Goal: Task Accomplishment & Management: Use online tool/utility

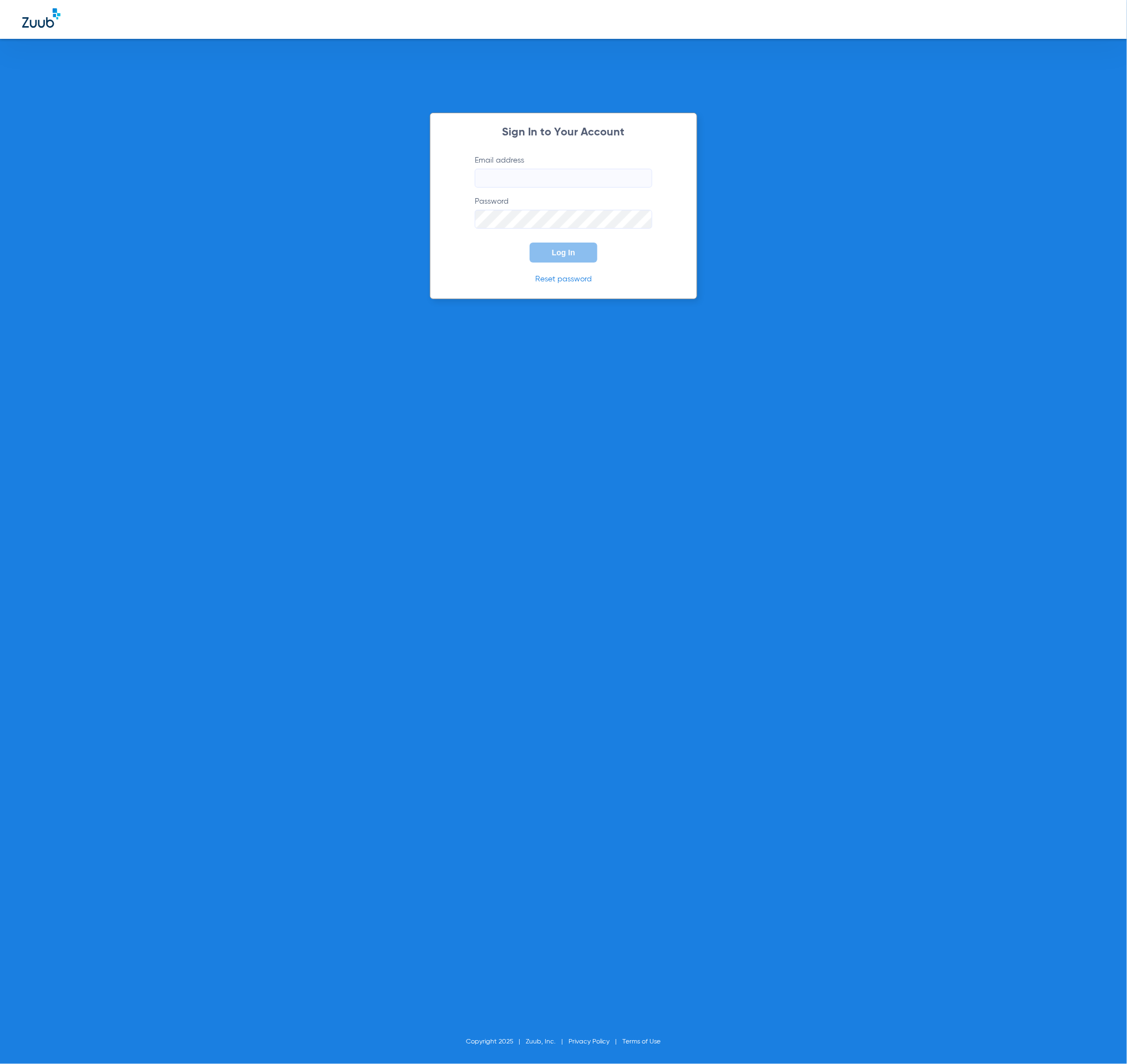
type input "[PERSON_NAME][EMAIL_ADDRESS][DOMAIN_NAME]"
click at [567, 252] on span "Log In" at bounding box center [564, 252] width 23 height 9
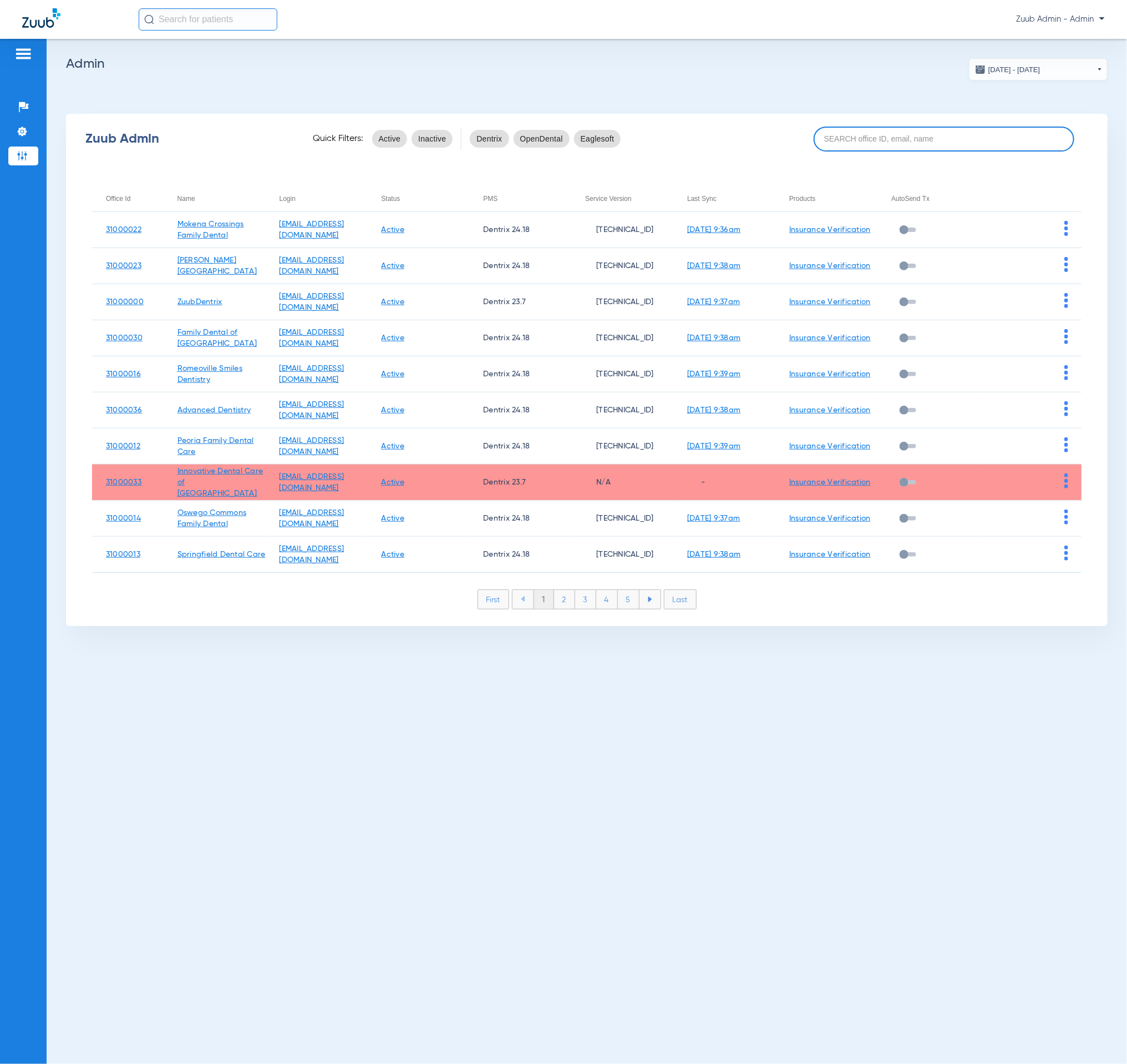
click at [889, 134] on input at bounding box center [944, 139] width 261 height 25
paste input "Essington Family Dental Care"
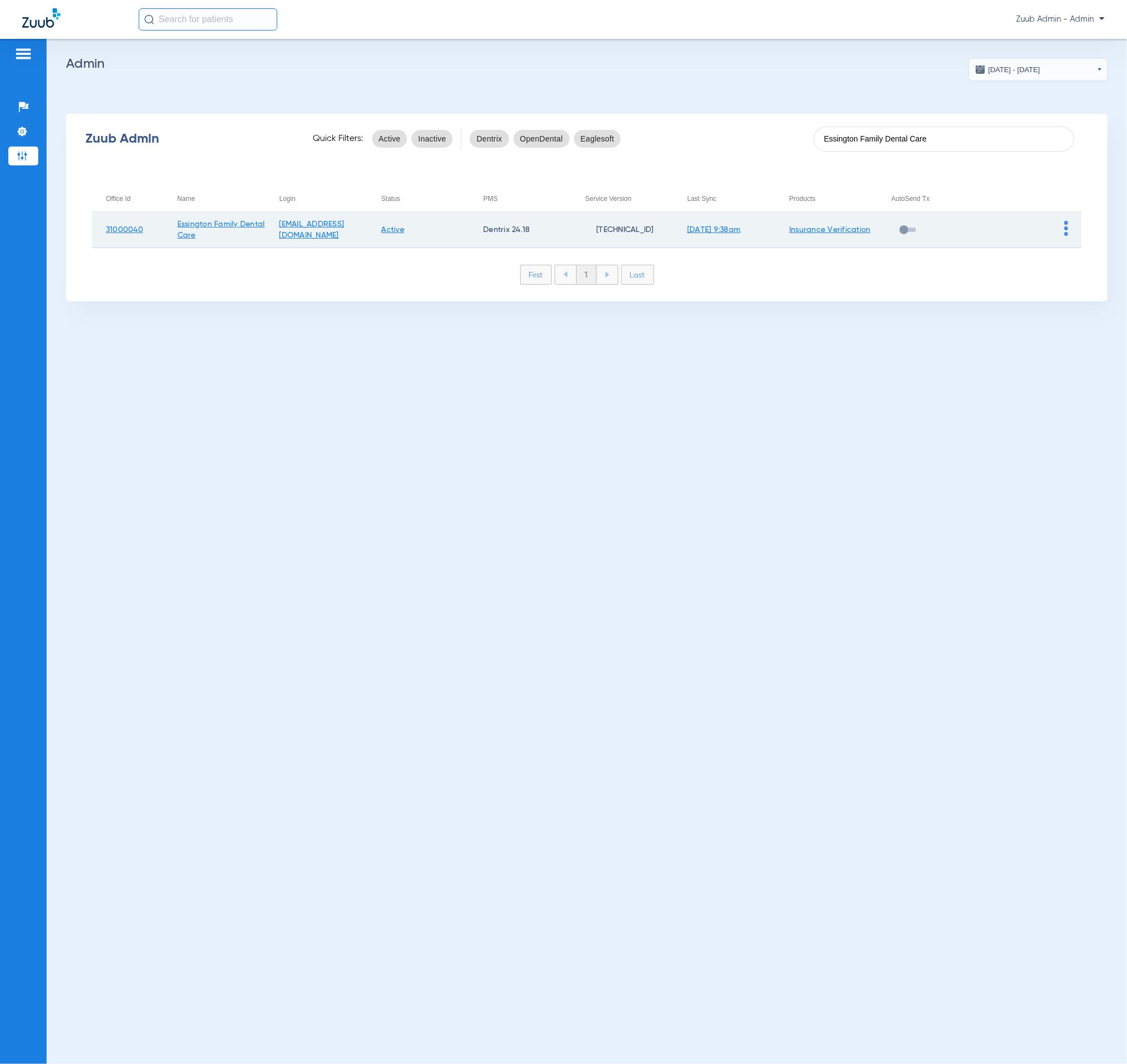
type input "Essington Family Dental Care"
click at [1067, 225] on img at bounding box center [1067, 229] width 4 height 15
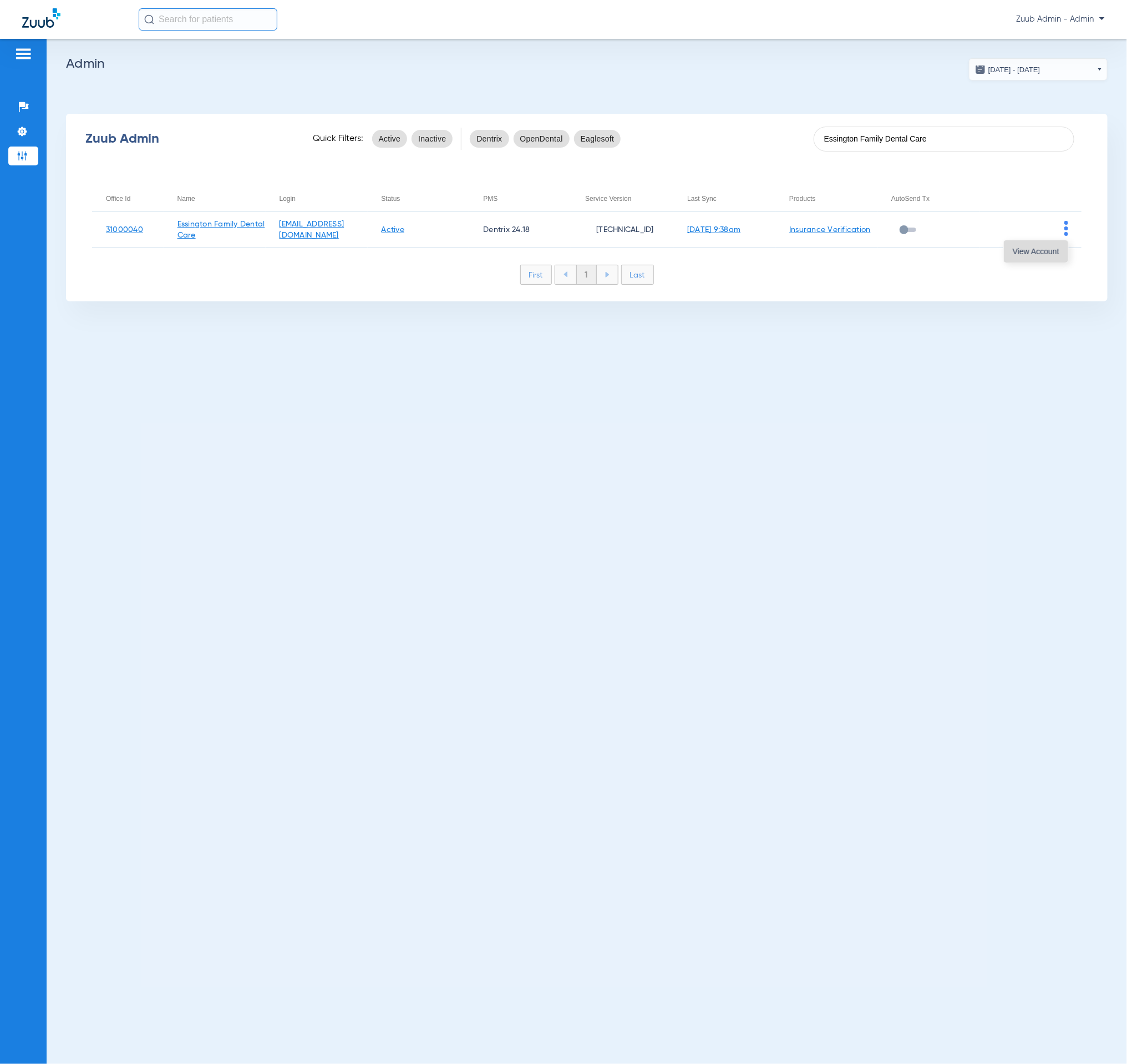
click at [1049, 251] on span "View Account" at bounding box center [1036, 251] width 47 height 8
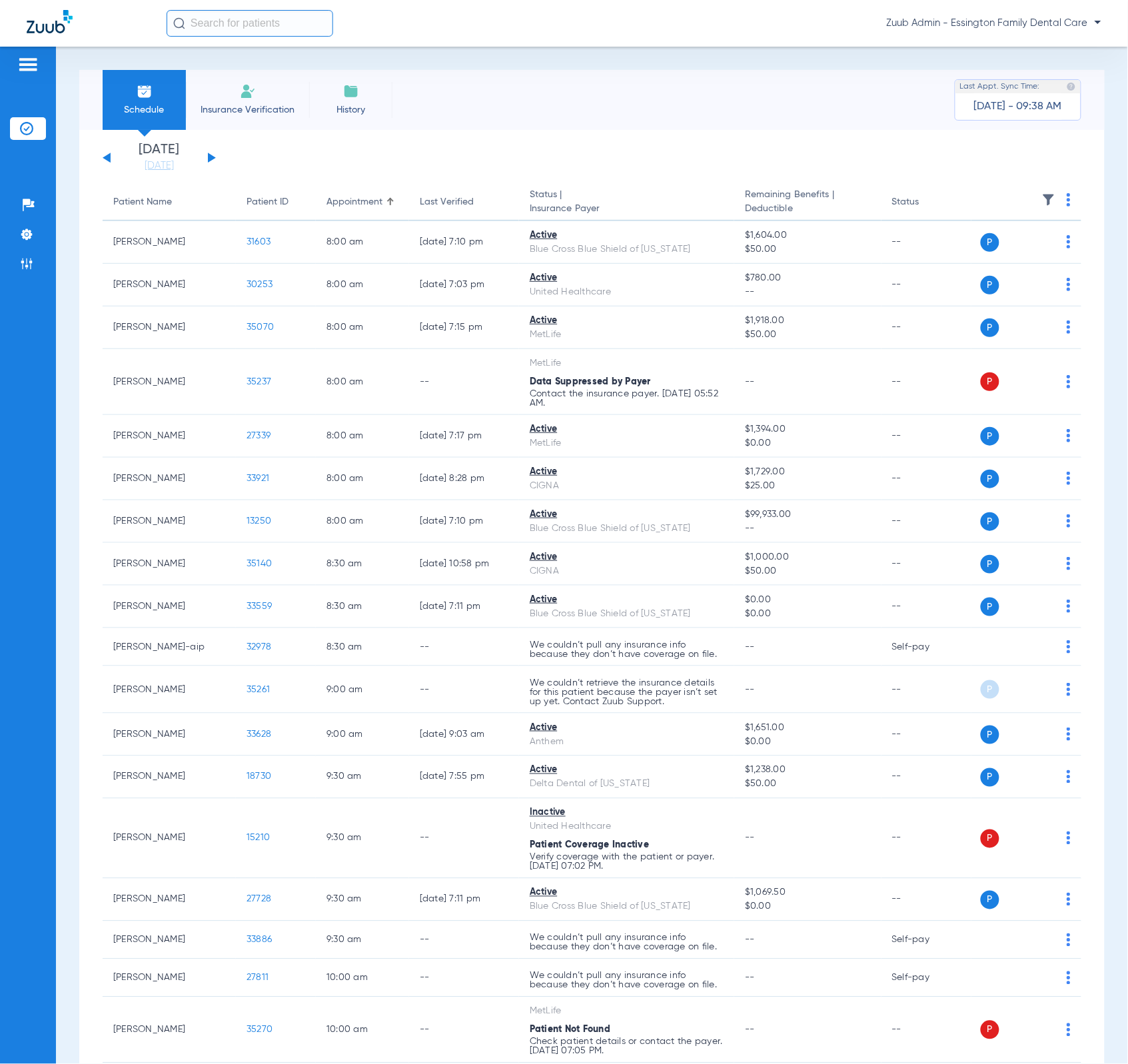
click at [239, 34] on input "text" at bounding box center [249, 23] width 166 height 27
paste input "[PERSON_NAME]"
click at [279, 26] on input "[PERSON_NAME]" at bounding box center [249, 23] width 166 height 27
click at [318, 19] on input "[PERSON_NAME]" at bounding box center [249, 23] width 166 height 27
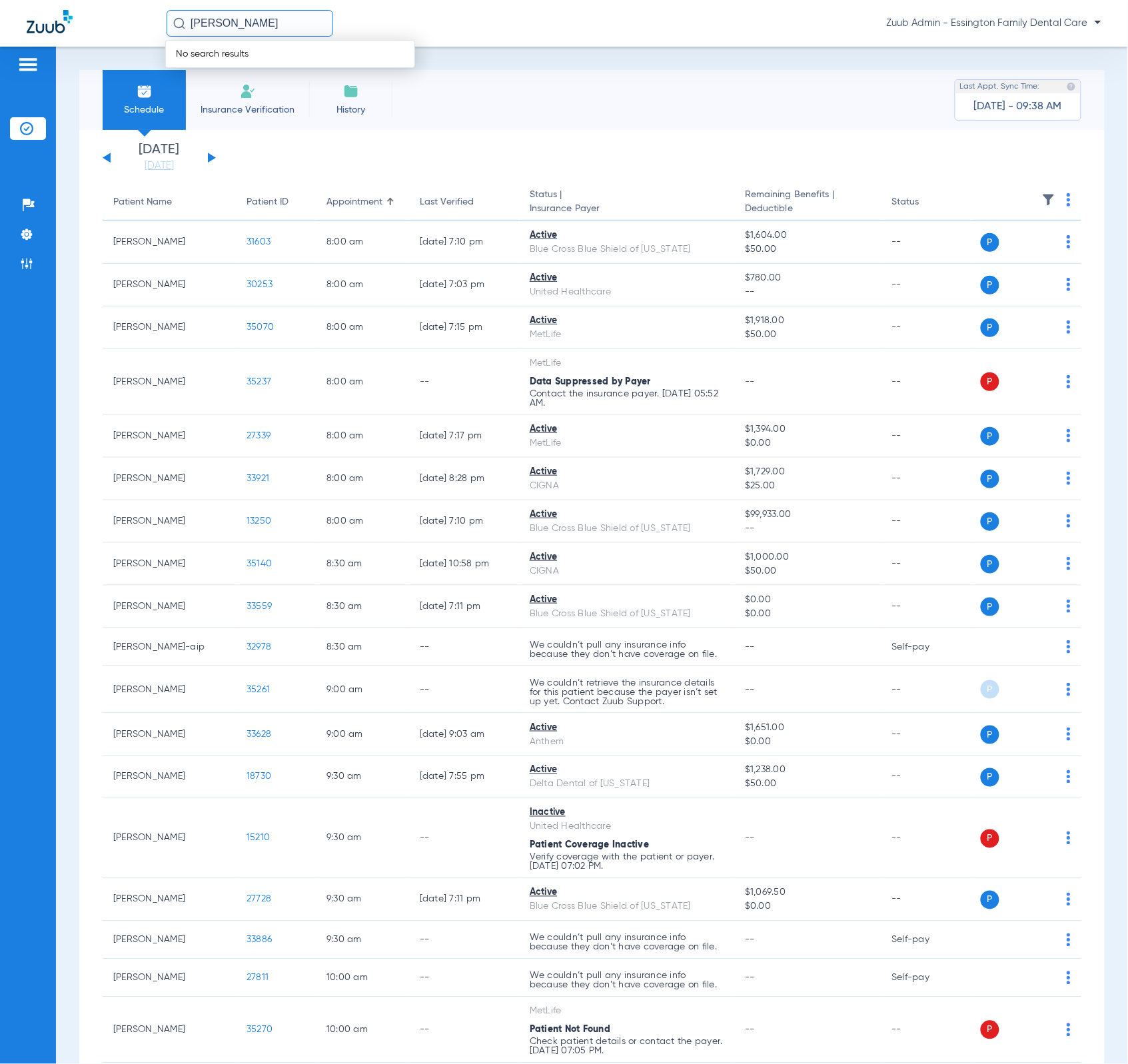
paste input "a"
type input "[PERSON_NAME]"
click at [203, 64] on td "[PERSON_NAME]" at bounding box center [251, 71] width 170 height 19
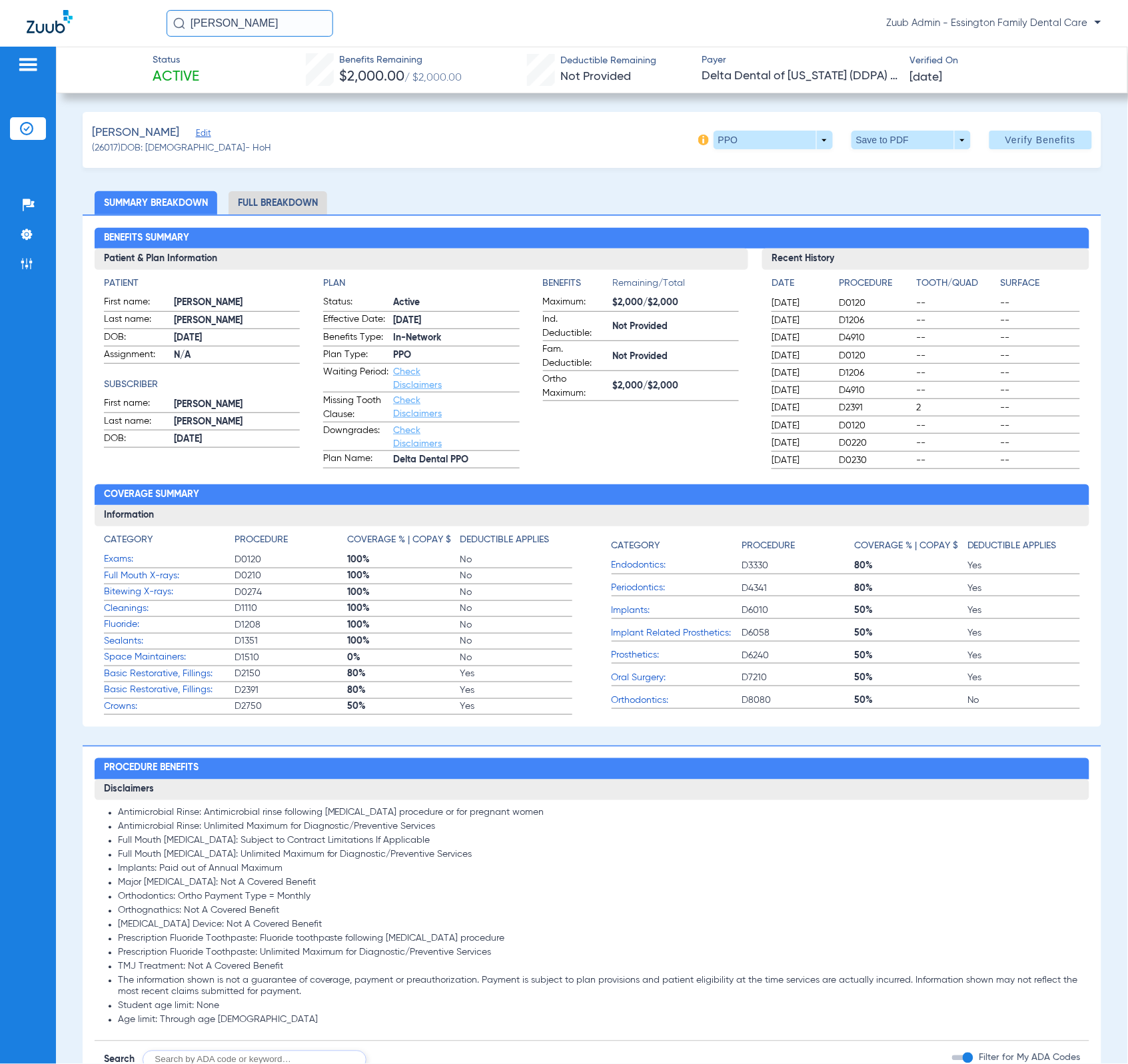
click at [170, 136] on div "[PERSON_NAME] Edit" at bounding box center [182, 133] width 180 height 17
click at [196, 135] on span "Edit" at bounding box center [201, 135] width 12 height 13
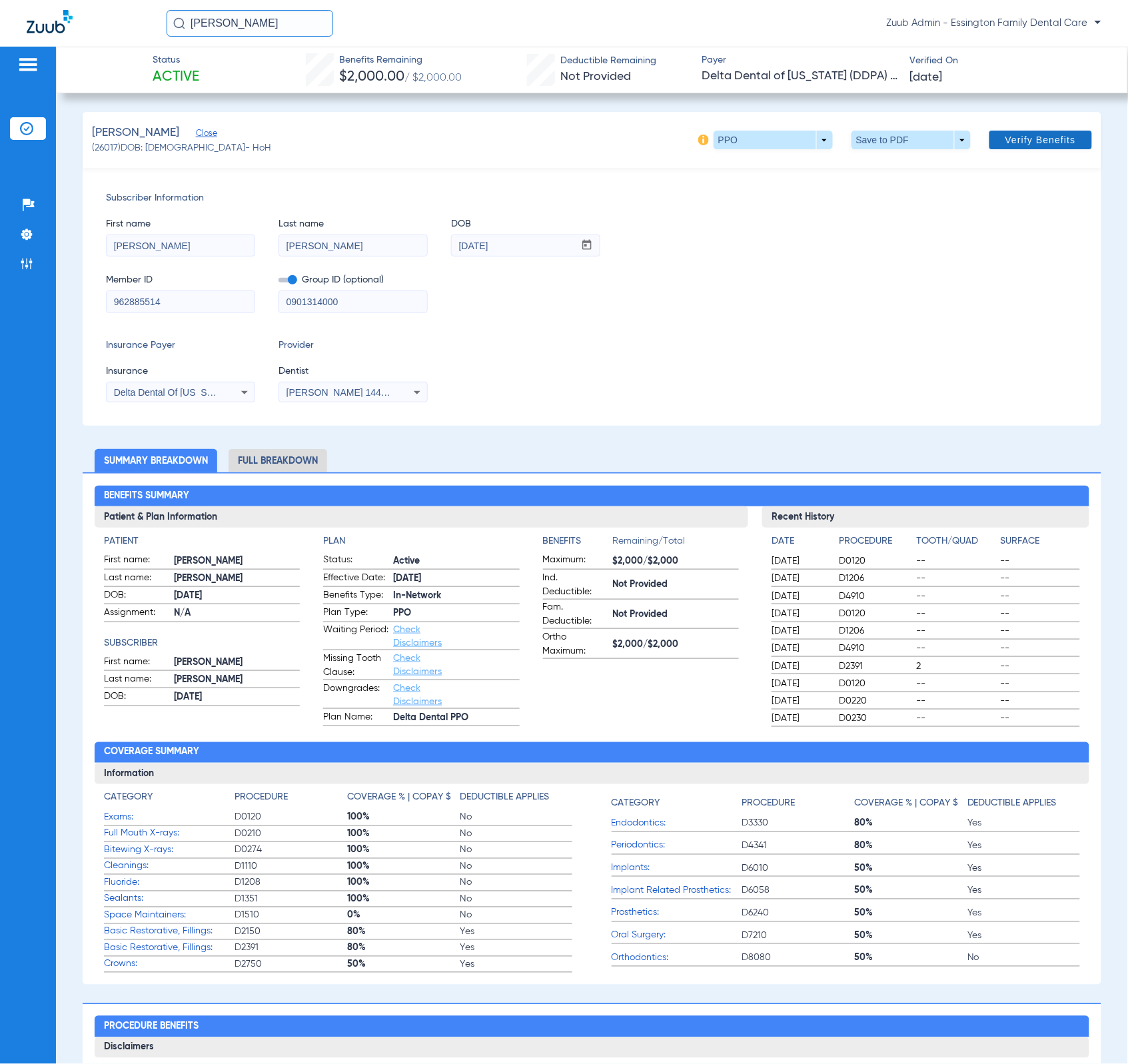
click at [1045, 129] on span at bounding box center [1041, 140] width 103 height 32
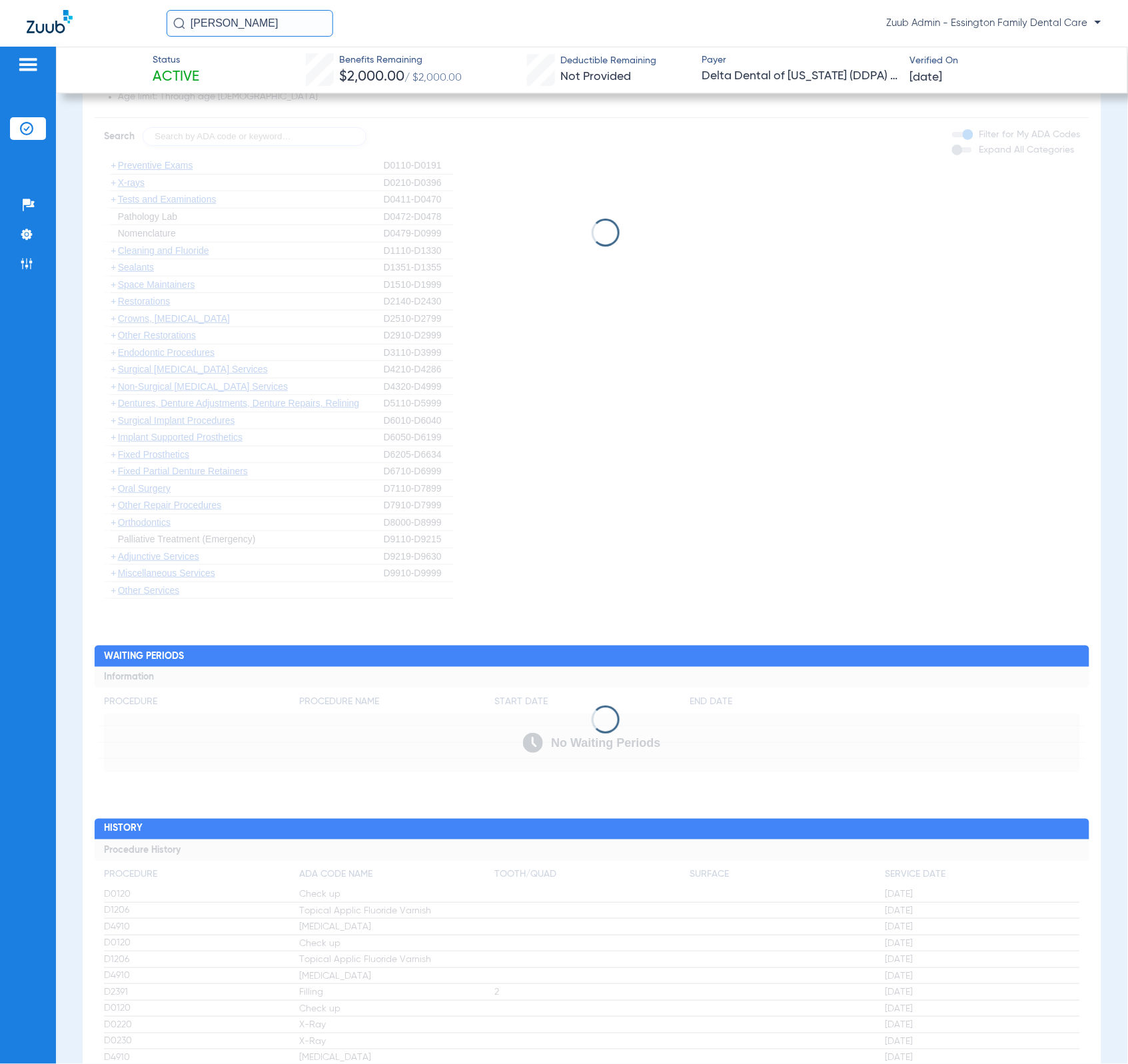
scroll to position [936, 0]
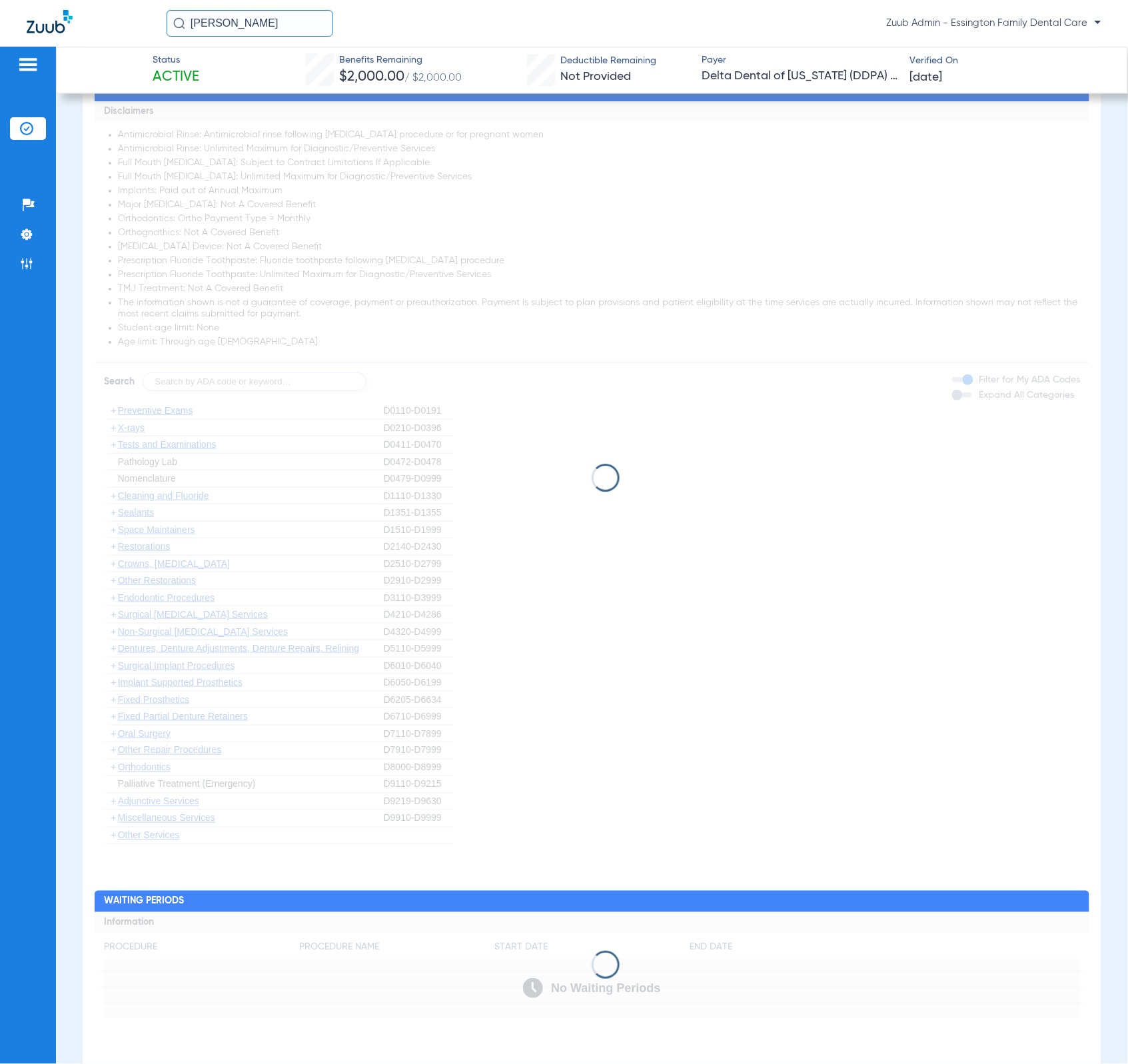
click at [946, 407] on app-loading-indicator at bounding box center [592, 478] width 995 height 753
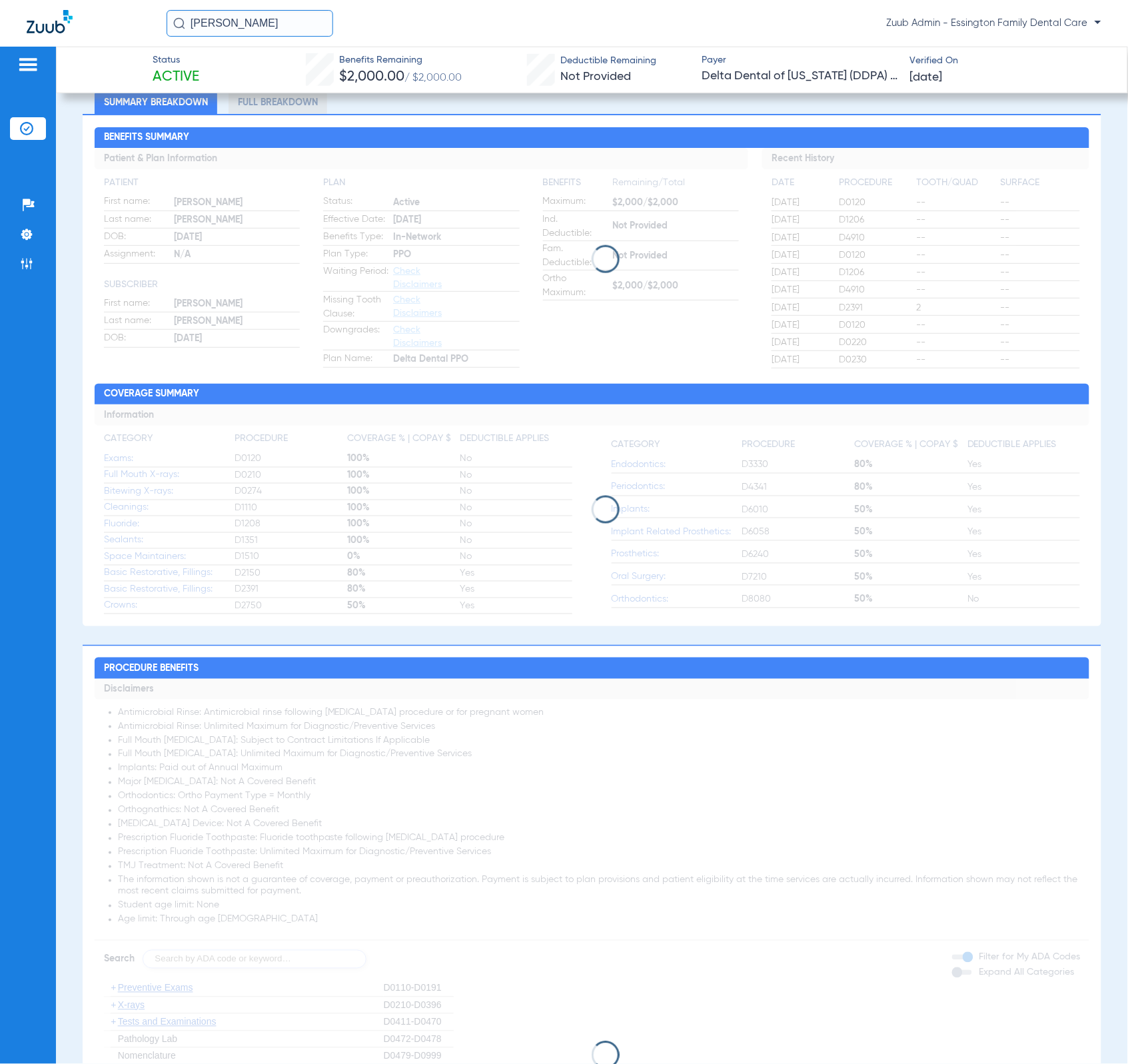
scroll to position [0, 0]
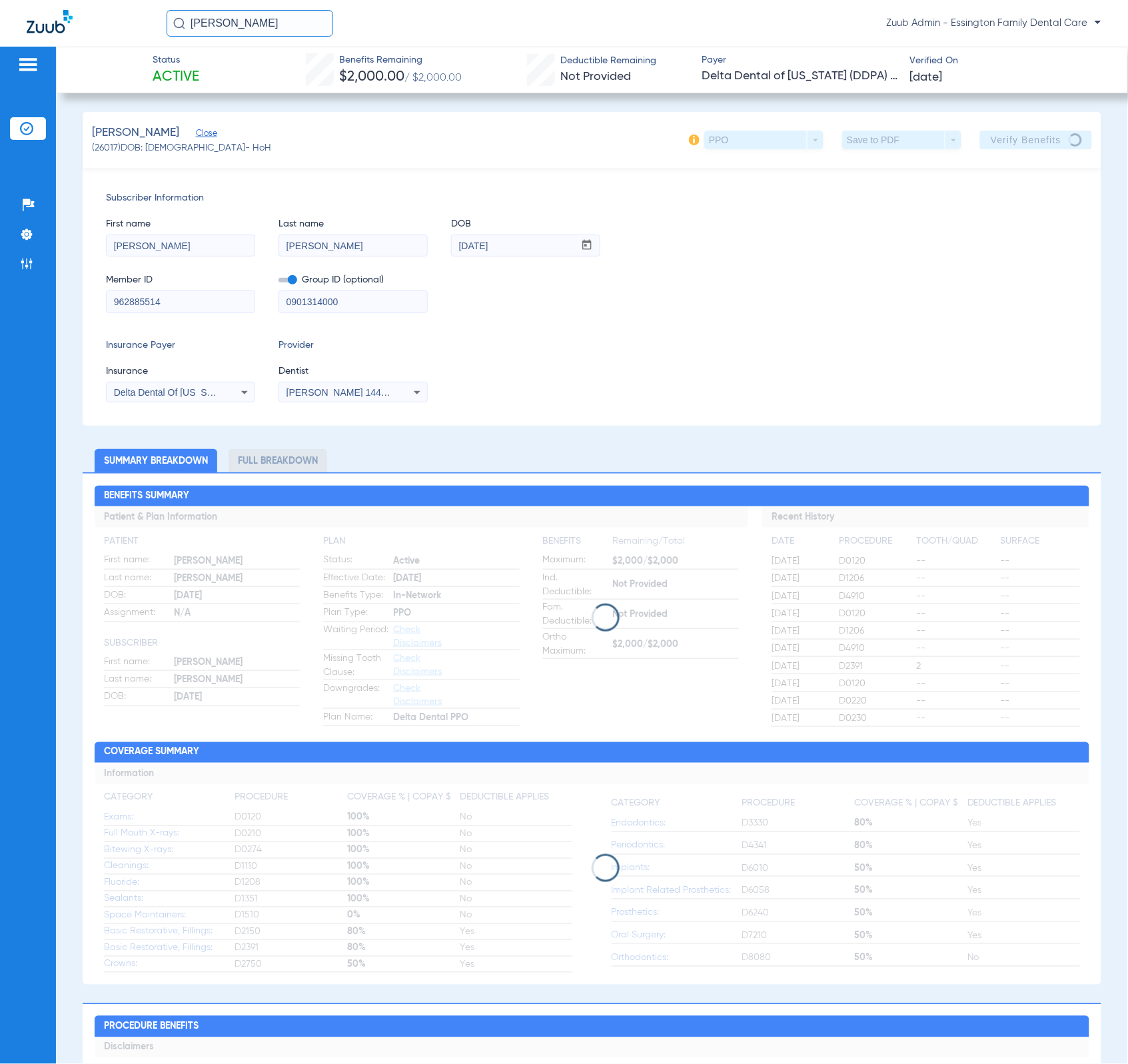
click at [188, 398] on div "Delta Dental Of [US_STATE] (Ddpa) - Ai" at bounding box center [181, 392] width 148 height 16
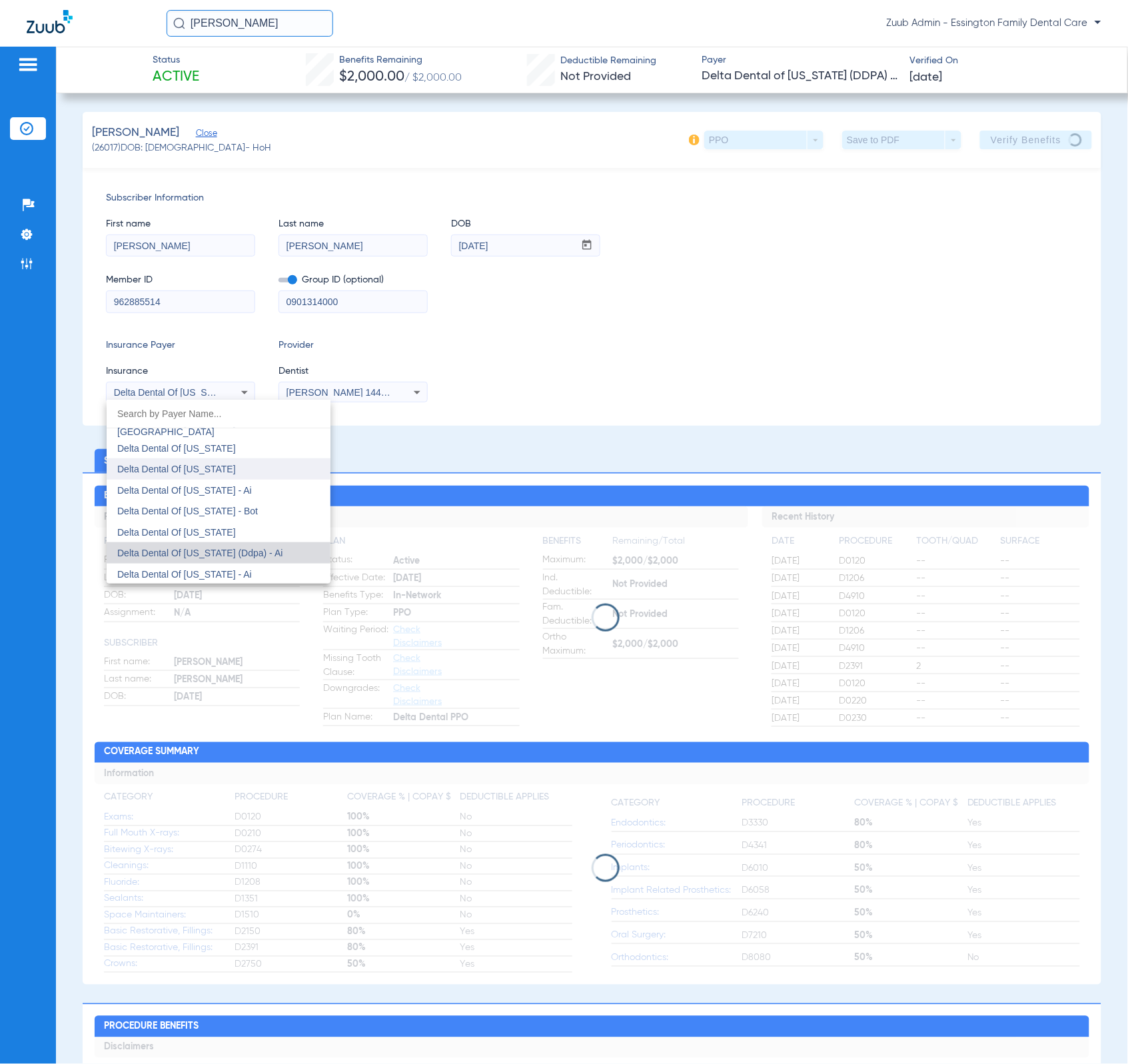
scroll to position [3500, 0]
click at [559, 395] on div at bounding box center [564, 532] width 1128 height 1064
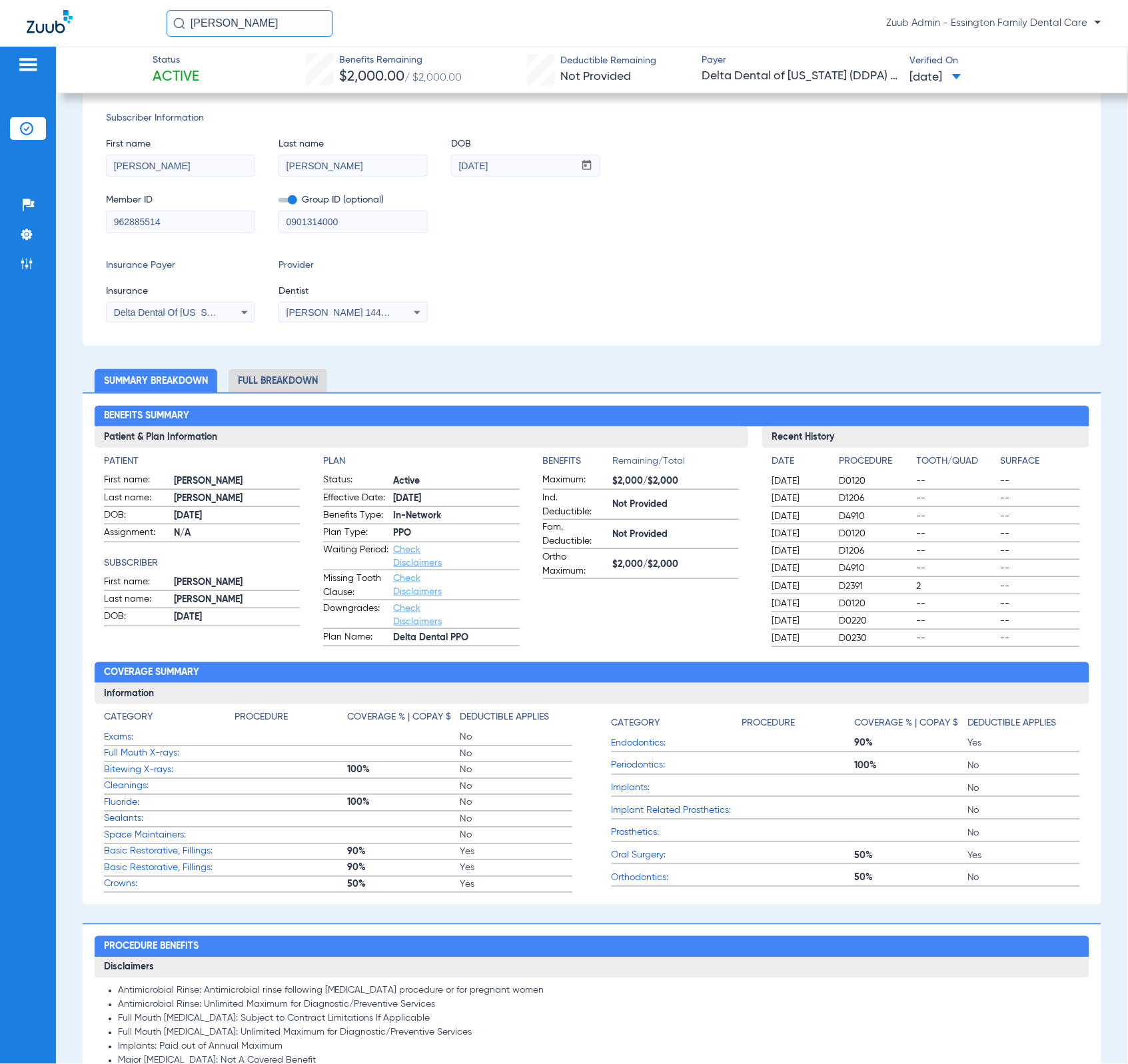
scroll to position [0, 0]
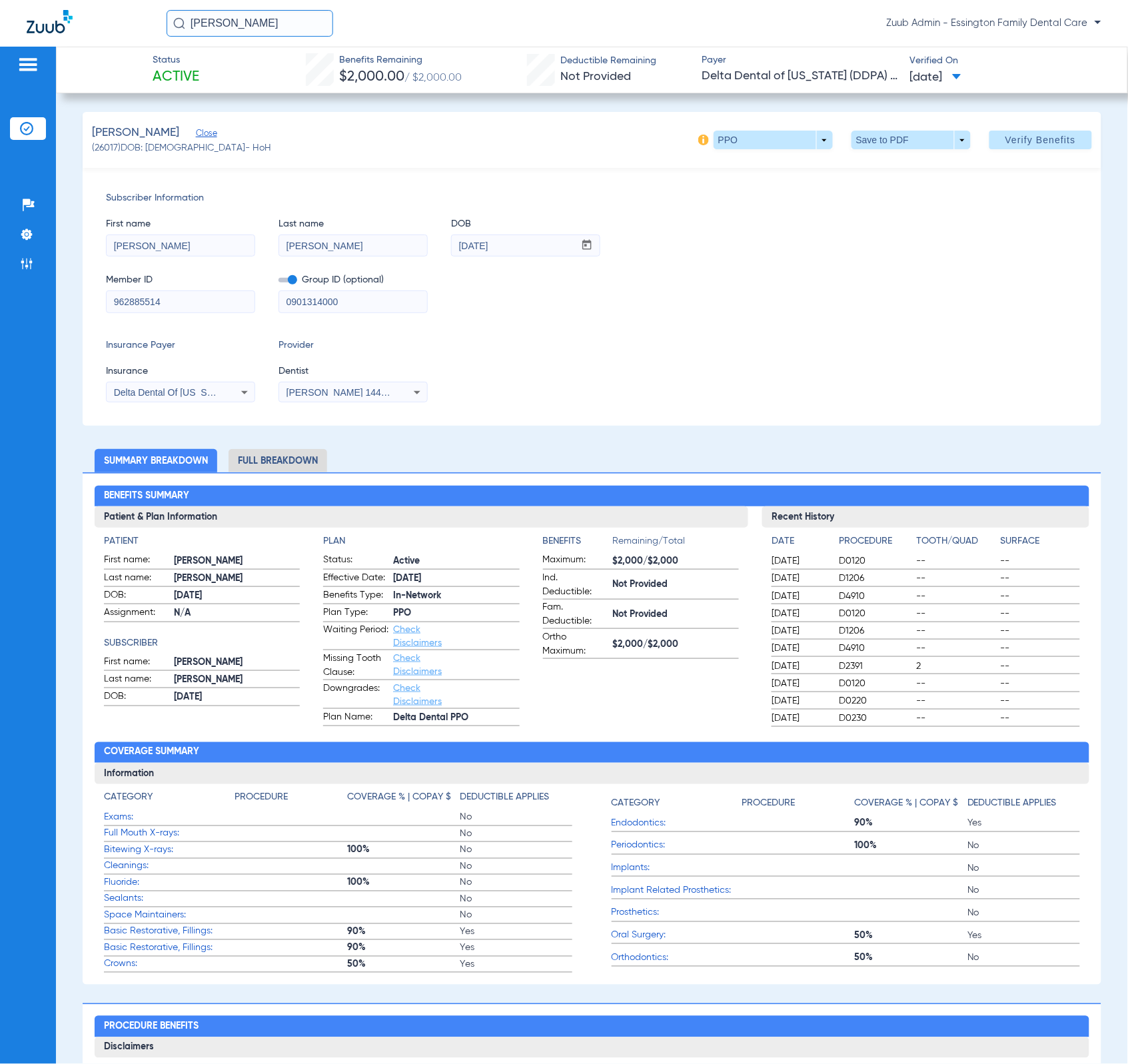
click at [292, 451] on li "Full Breakdown" at bounding box center [277, 460] width 98 height 23
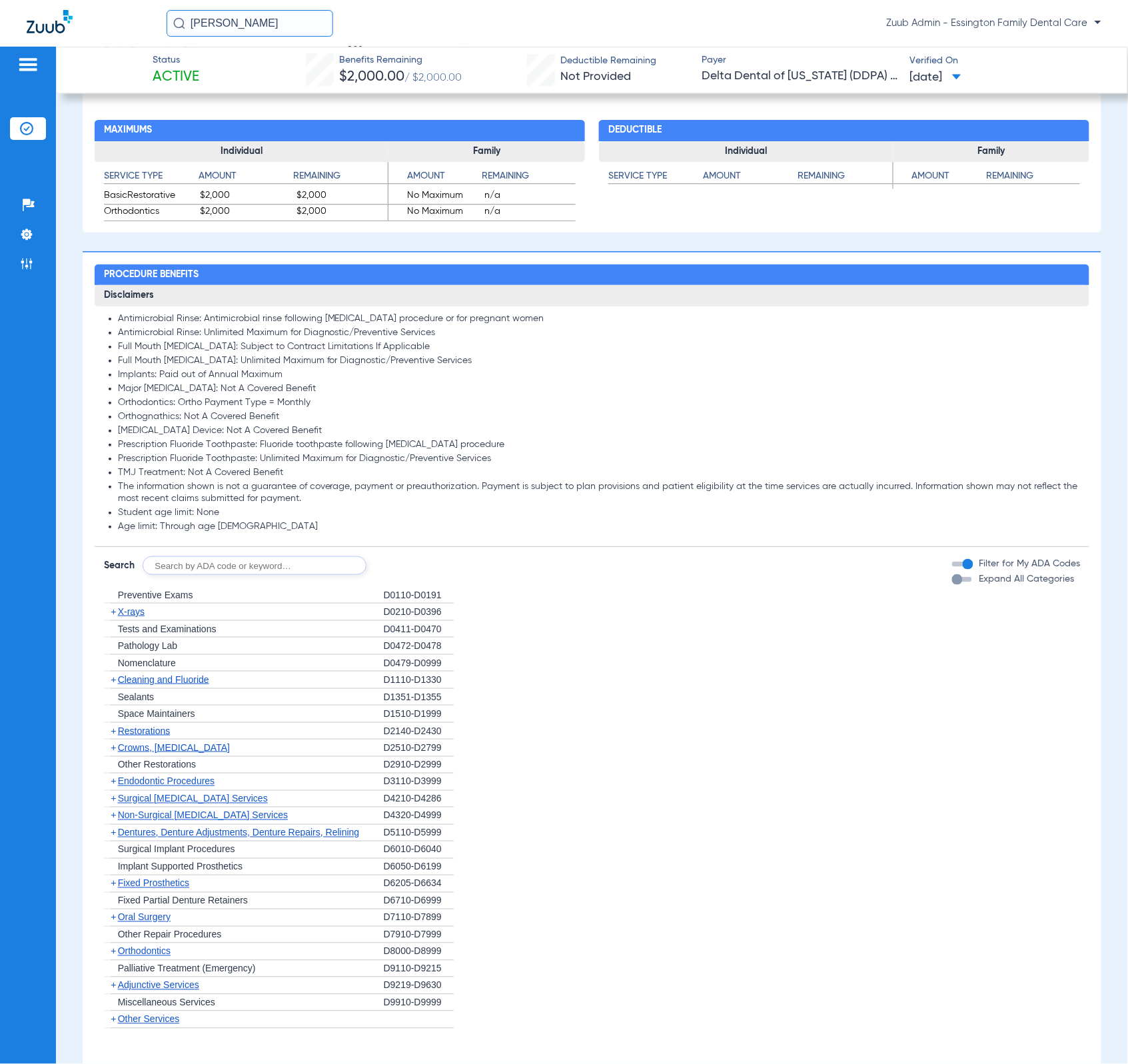
scroll to position [1112, 0]
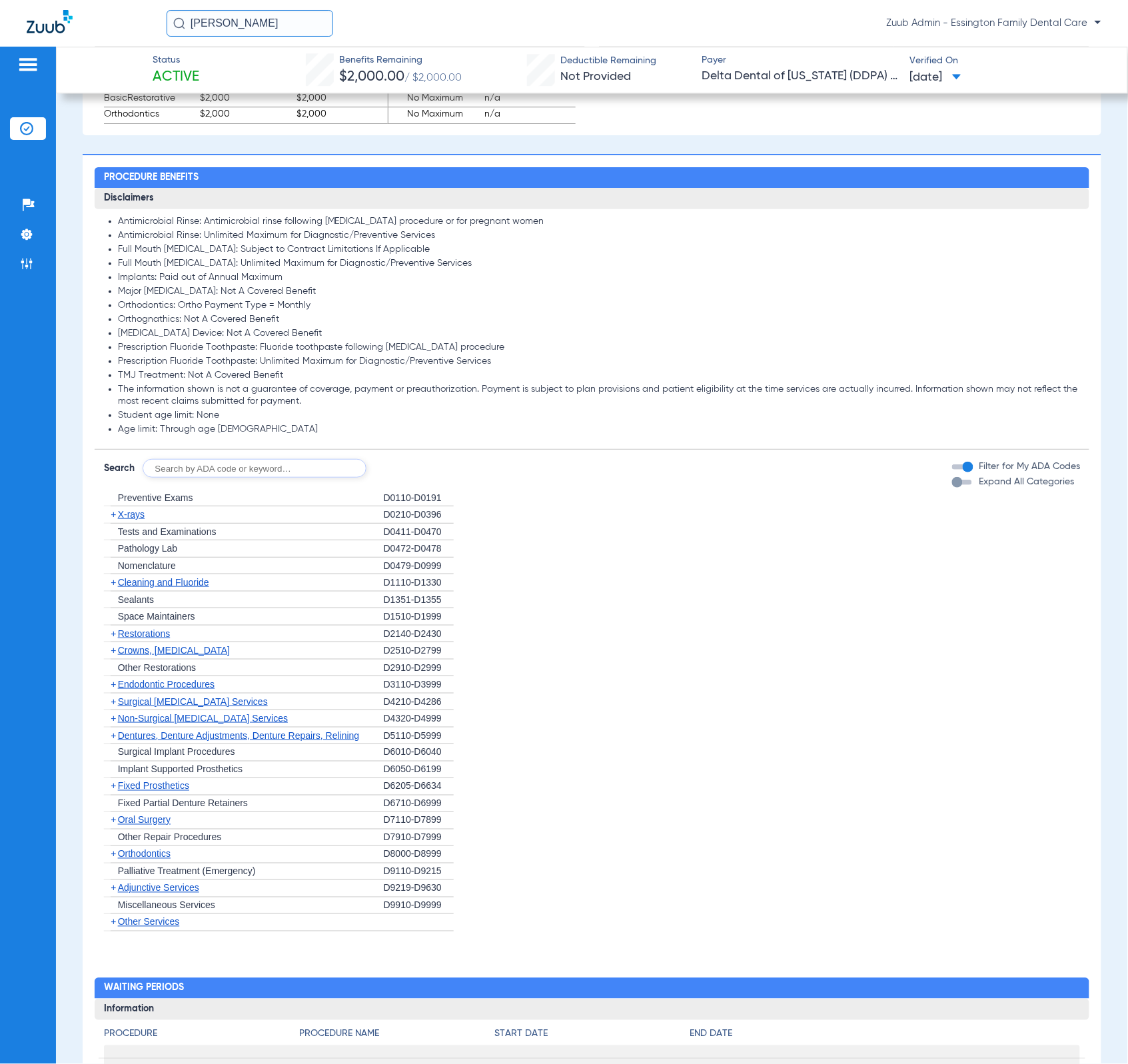
click at [138, 520] on span "X-rays" at bounding box center [131, 514] width 27 height 10
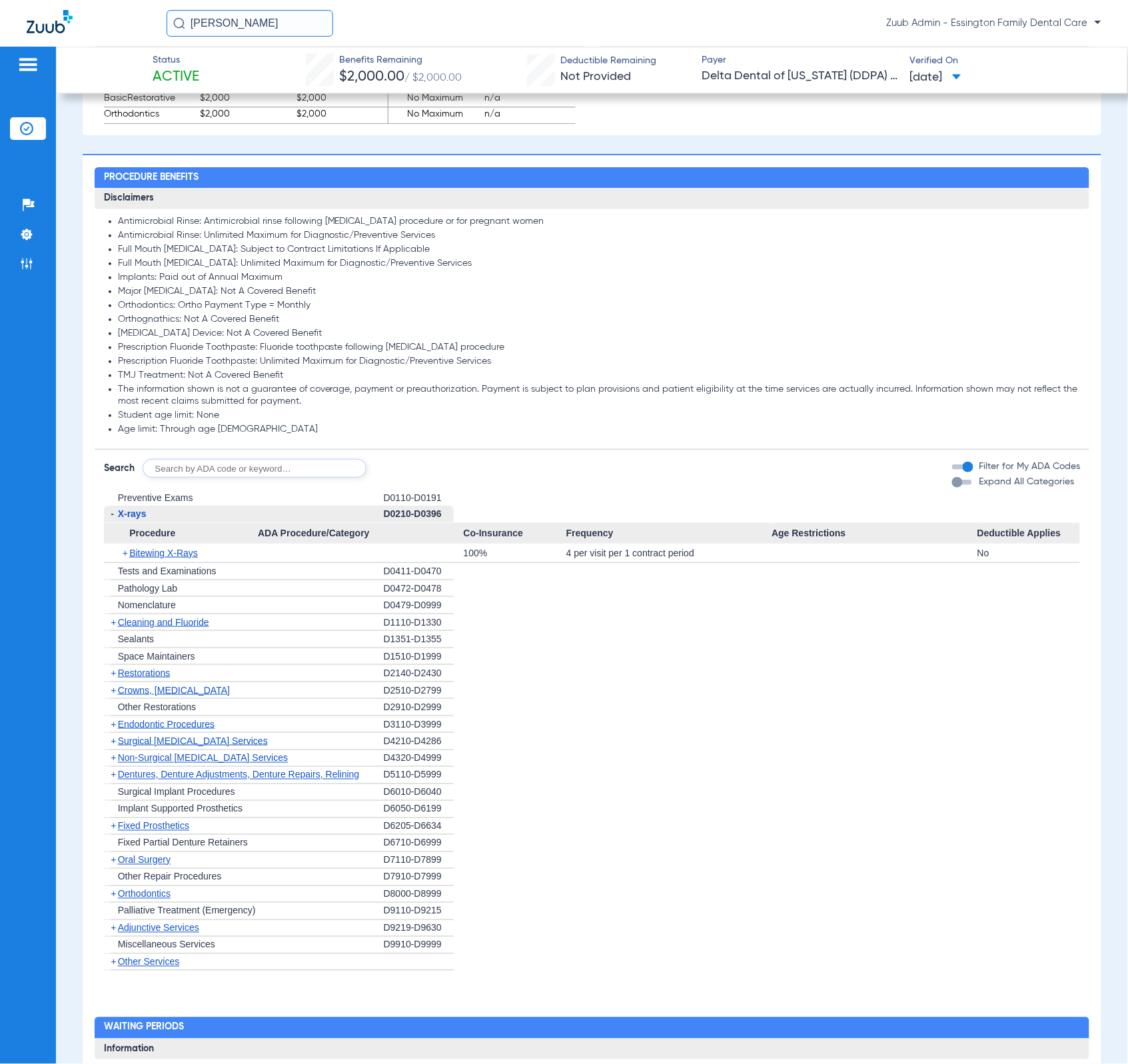
click at [127, 562] on span "+" at bounding box center [126, 553] width 7 height 19
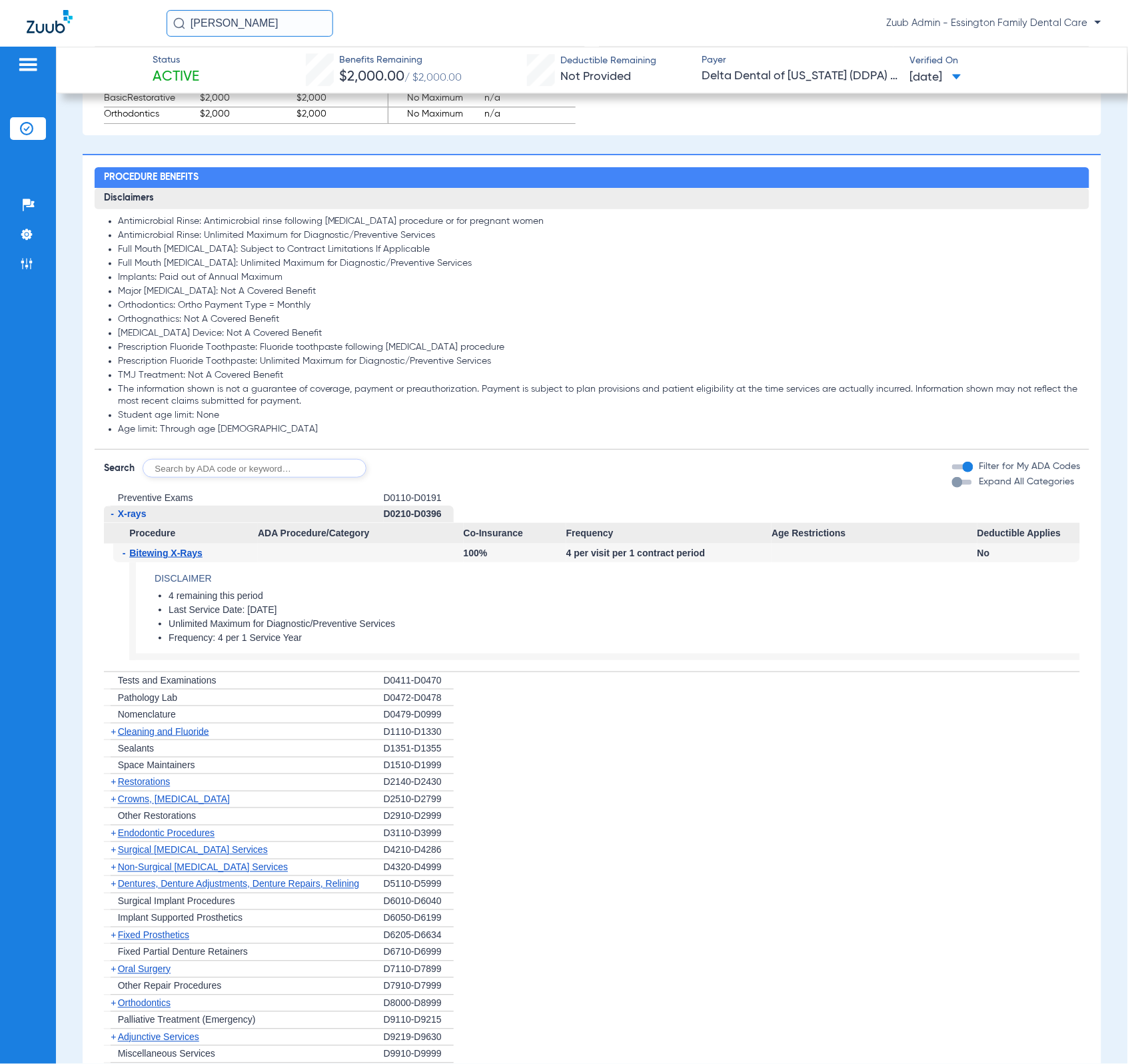
click at [108, 523] on span "-" at bounding box center [111, 514] width 14 height 17
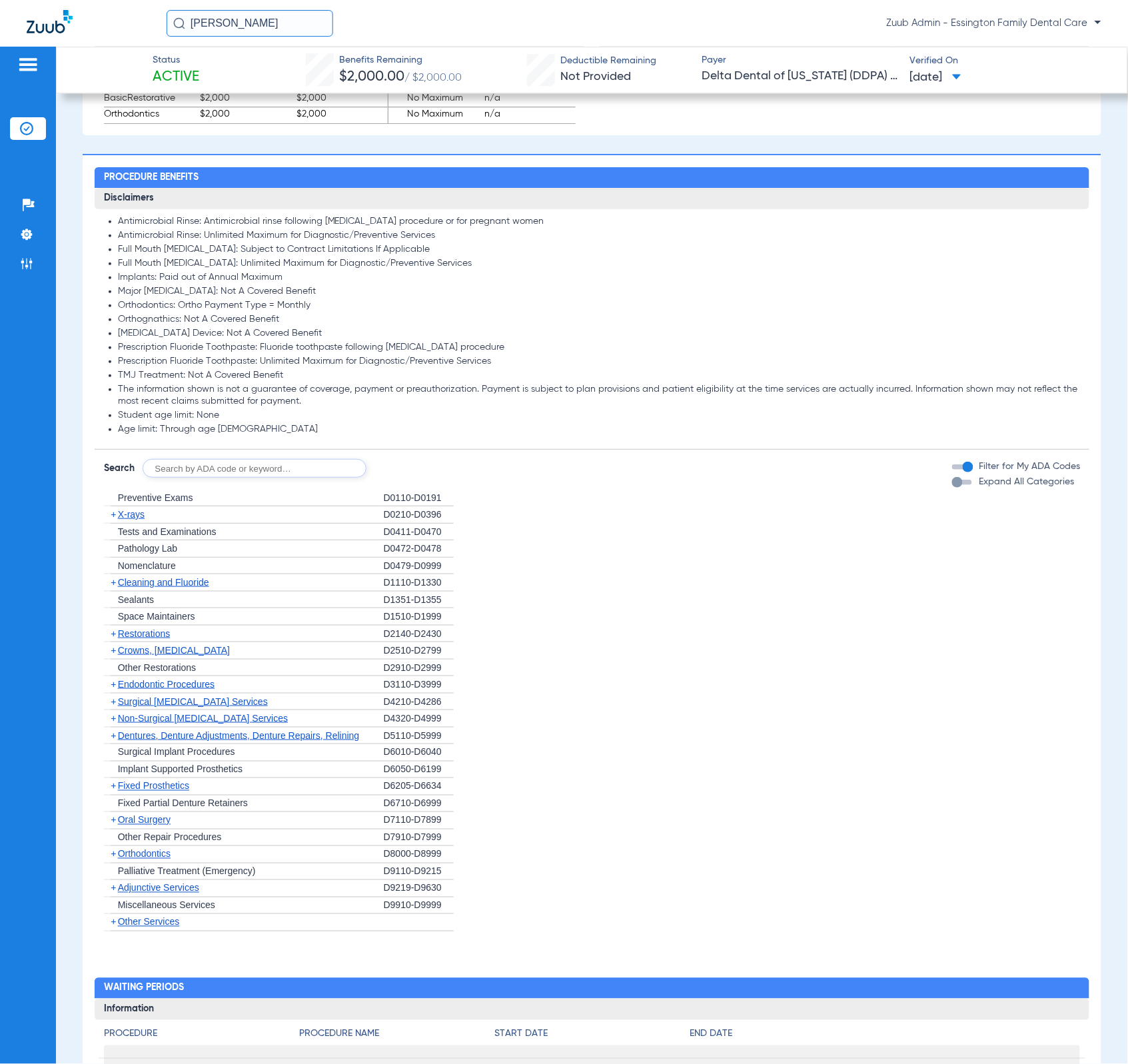
click at [111, 520] on span "+" at bounding box center [113, 514] width 6 height 10
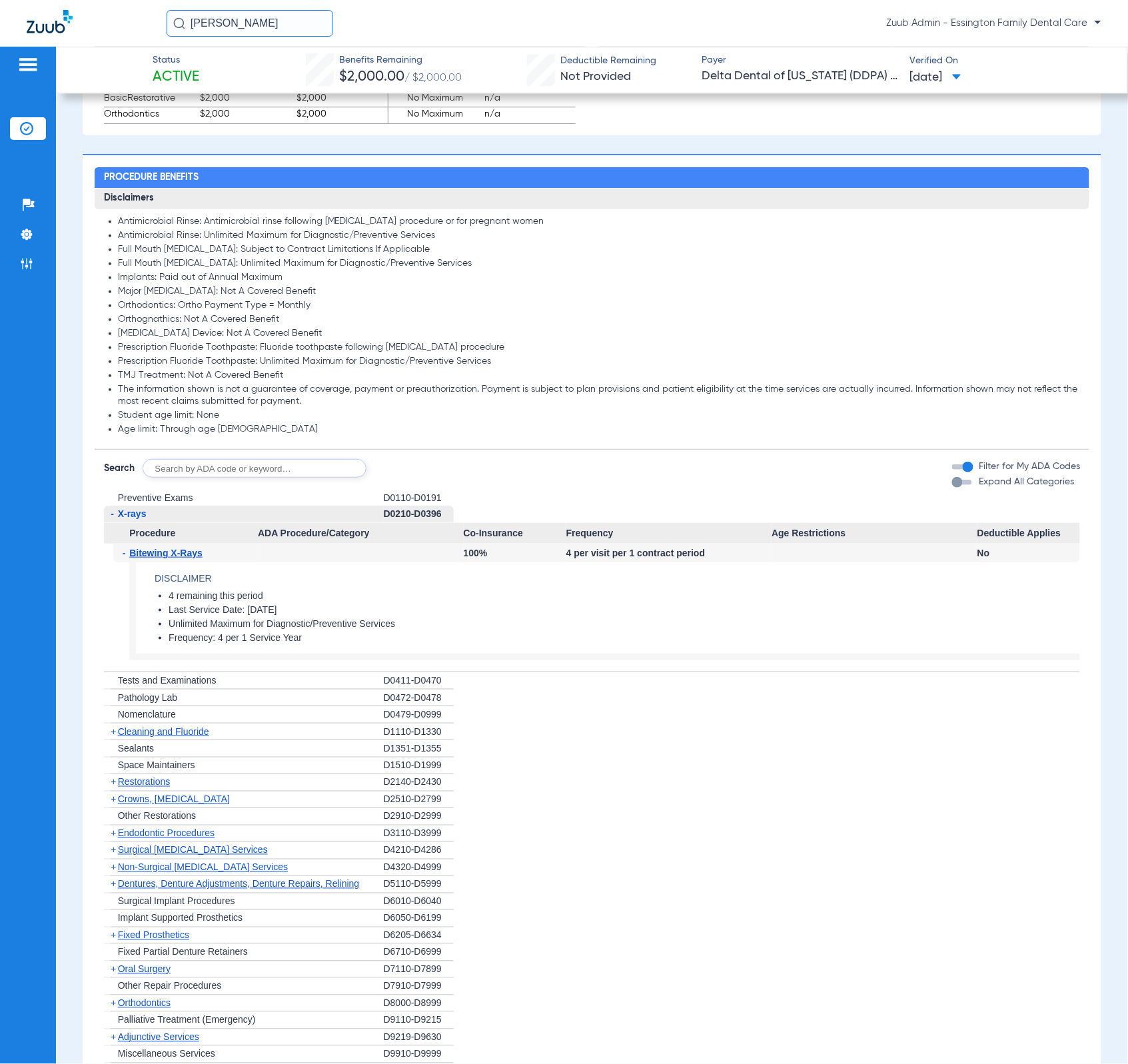
click at [111, 519] on span "-" at bounding box center [112, 513] width 3 height 10
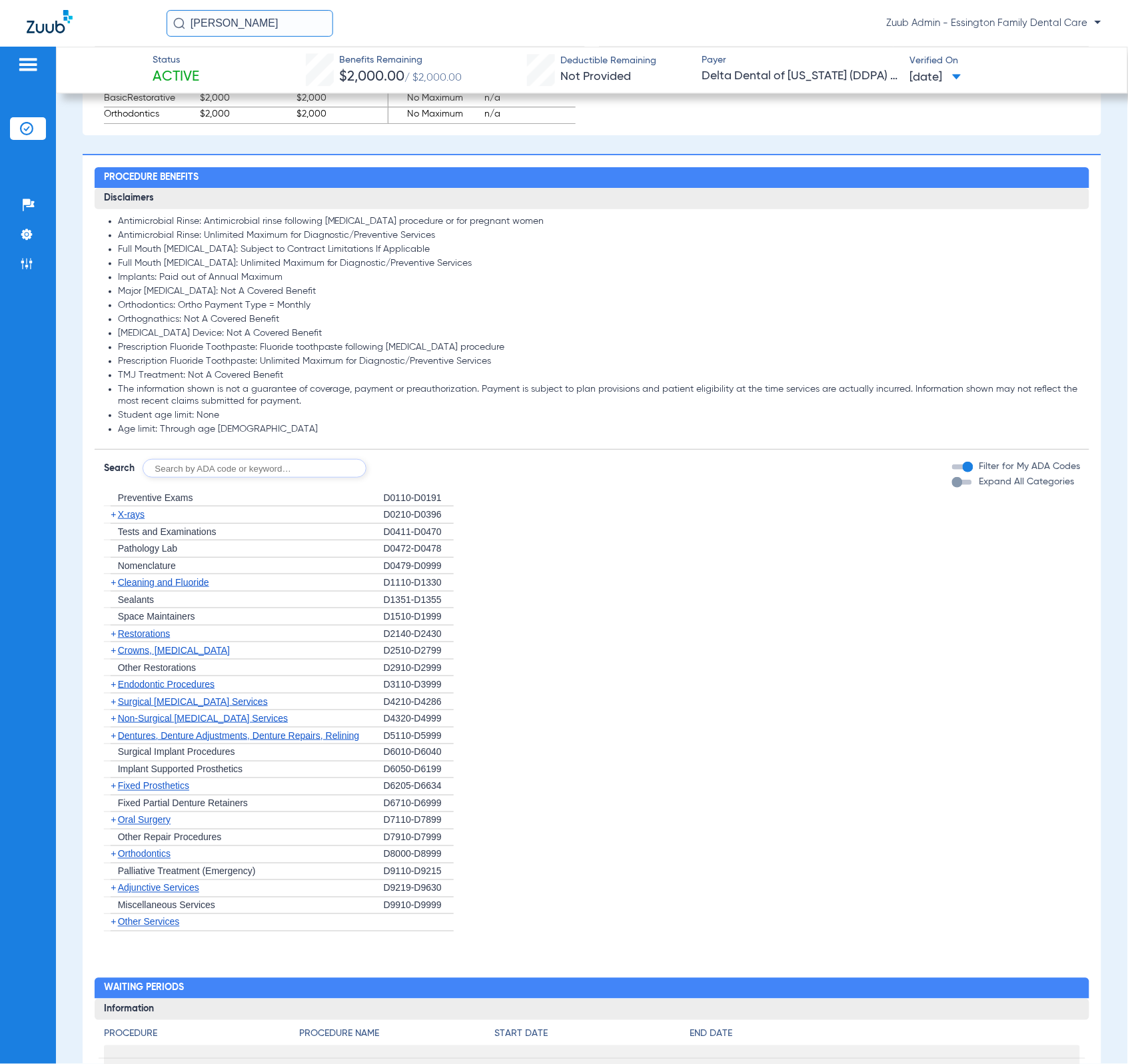
click at [175, 503] on span "Preventive Exams" at bounding box center [156, 497] width 75 height 10
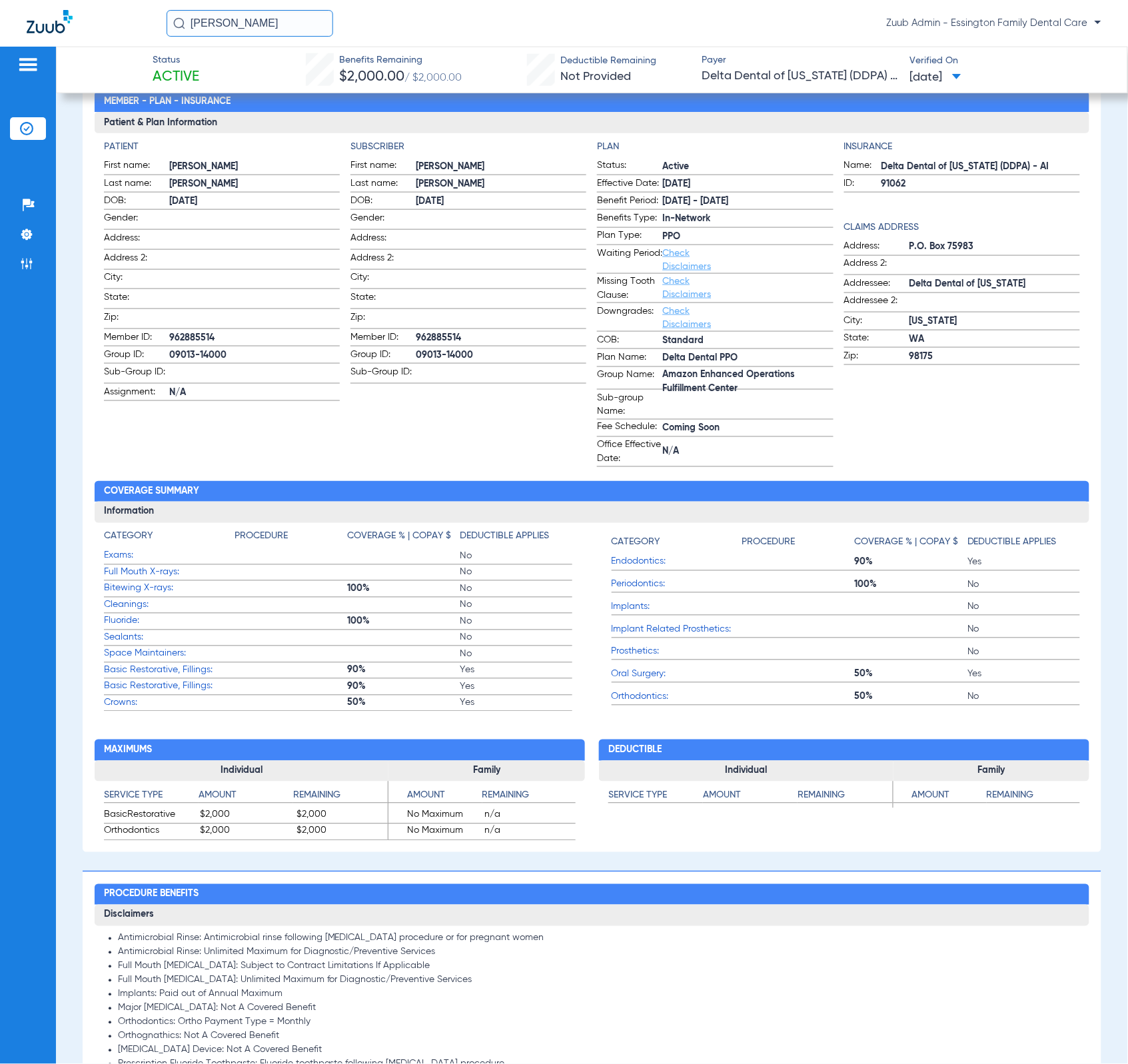
scroll to position [0, 0]
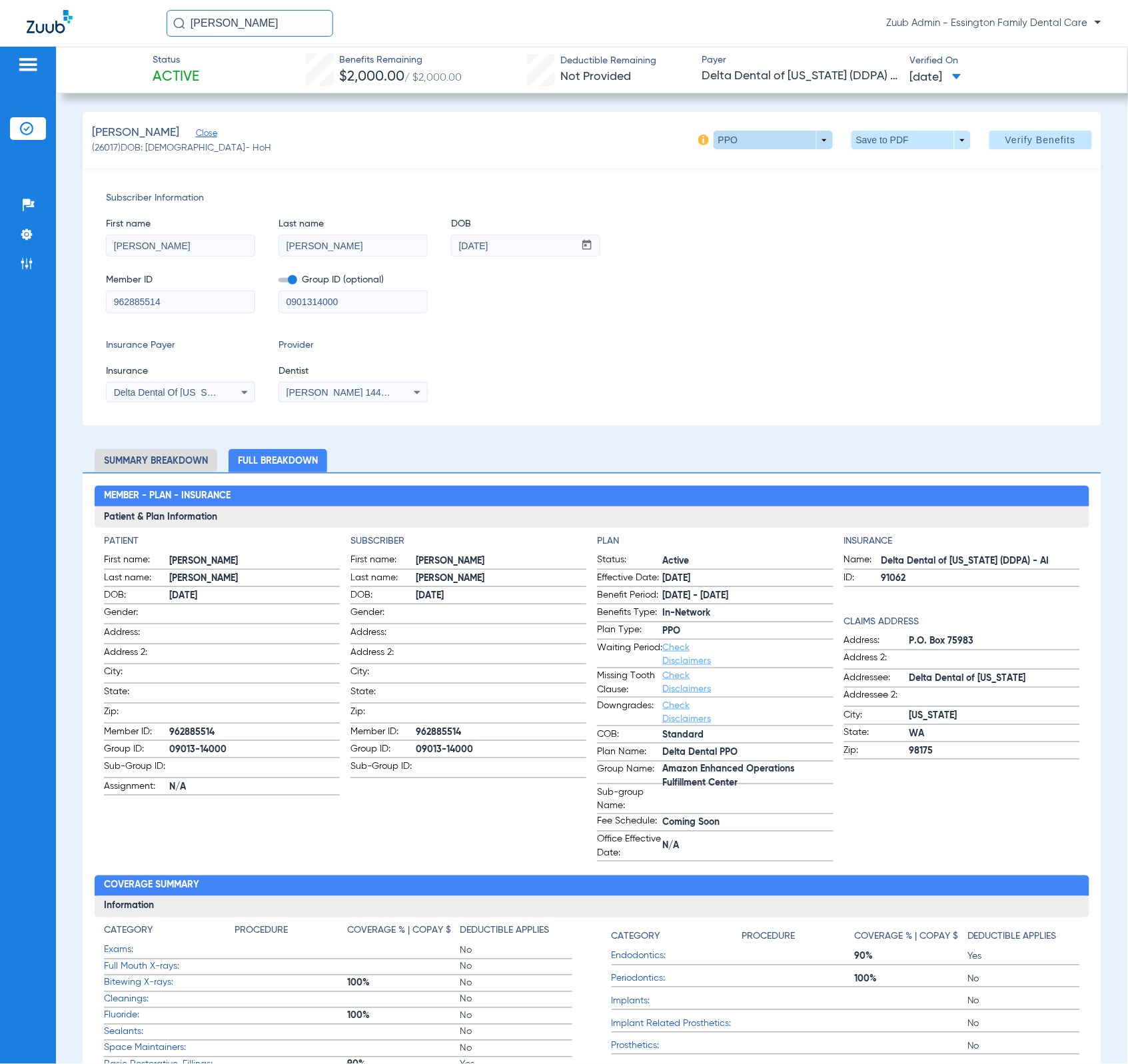
click at [782, 137] on span at bounding box center [773, 140] width 119 height 19
click at [772, 166] on span "PPO" at bounding box center [744, 166] width 62 height 9
click at [284, 456] on li "Full Breakdown" at bounding box center [277, 460] width 98 height 23
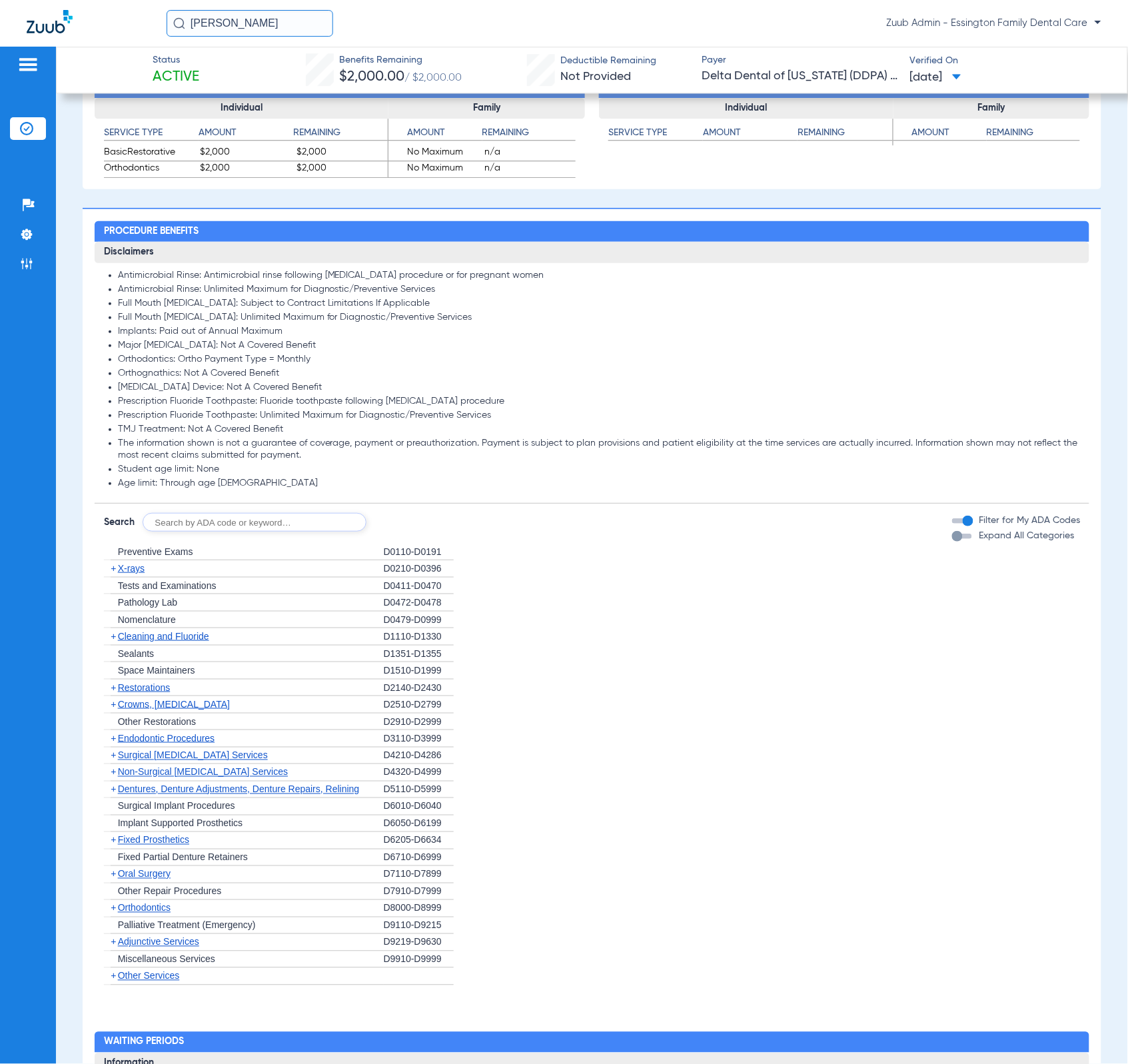
scroll to position [1061, 0]
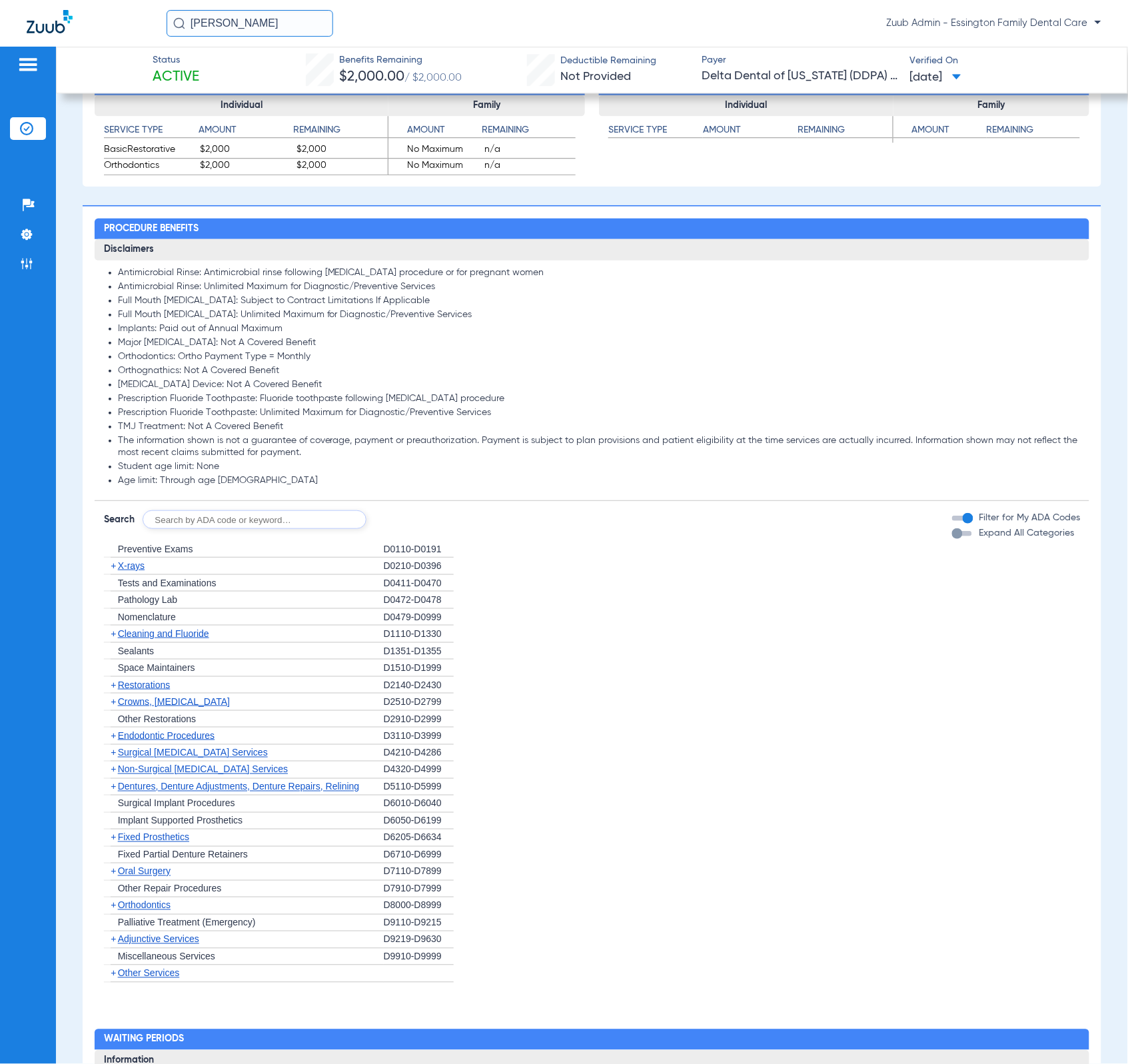
click at [133, 571] on span "X-rays" at bounding box center [131, 565] width 27 height 10
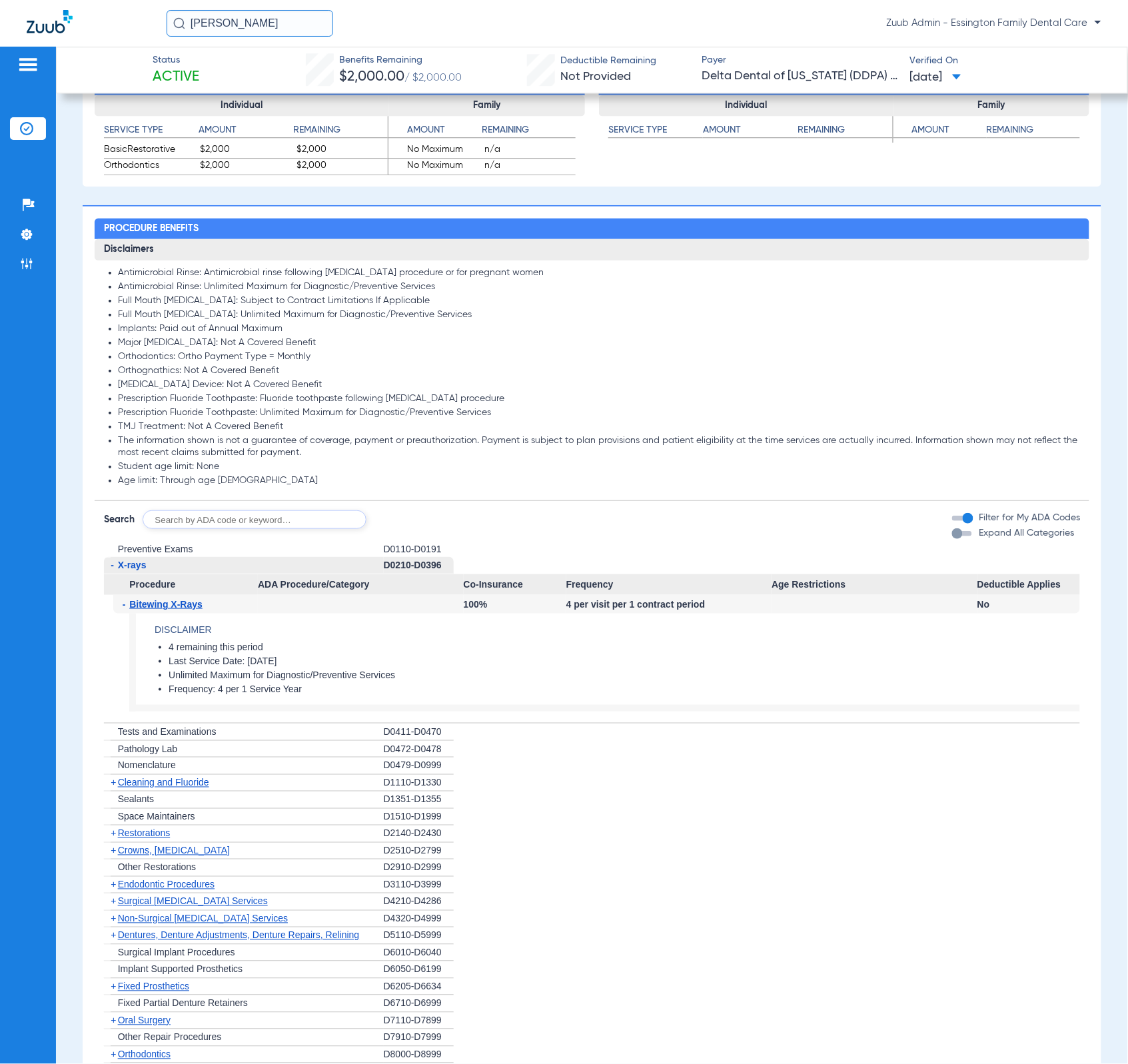
click at [133, 571] on span "X-rays" at bounding box center [132, 564] width 29 height 10
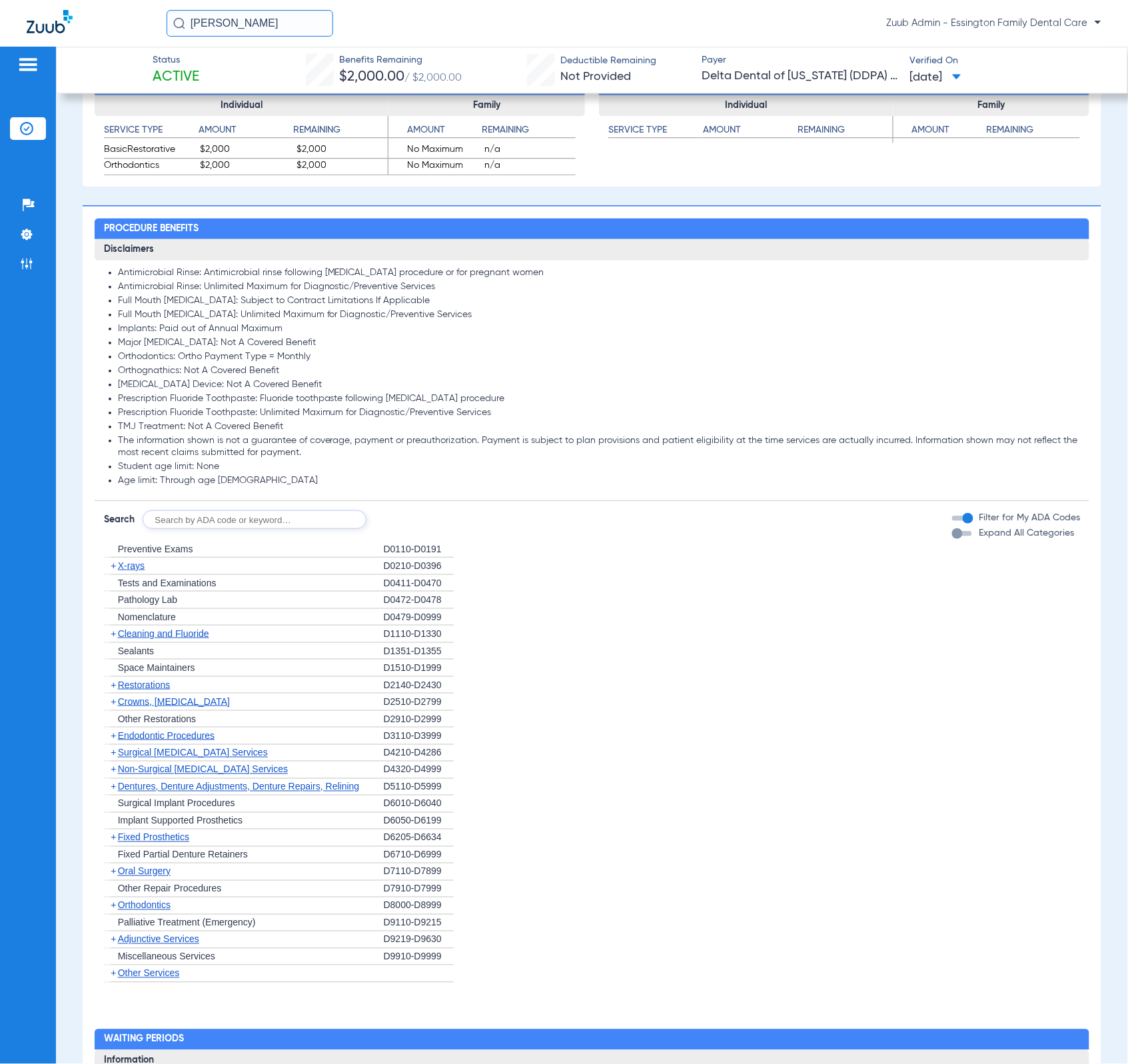
click at [952, 539] on div "button" at bounding box center [957, 534] width 10 height 10
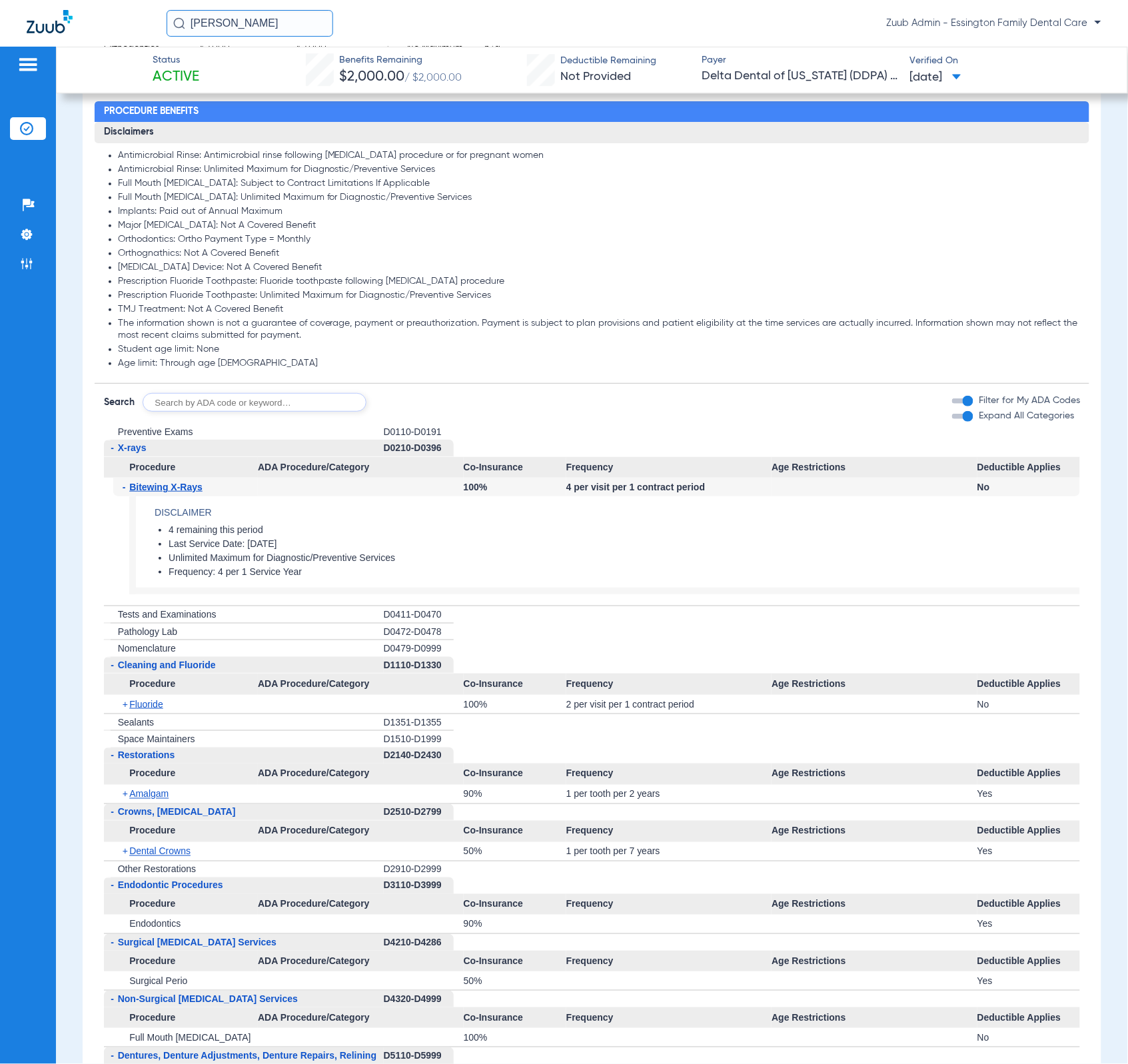
scroll to position [1253, 0]
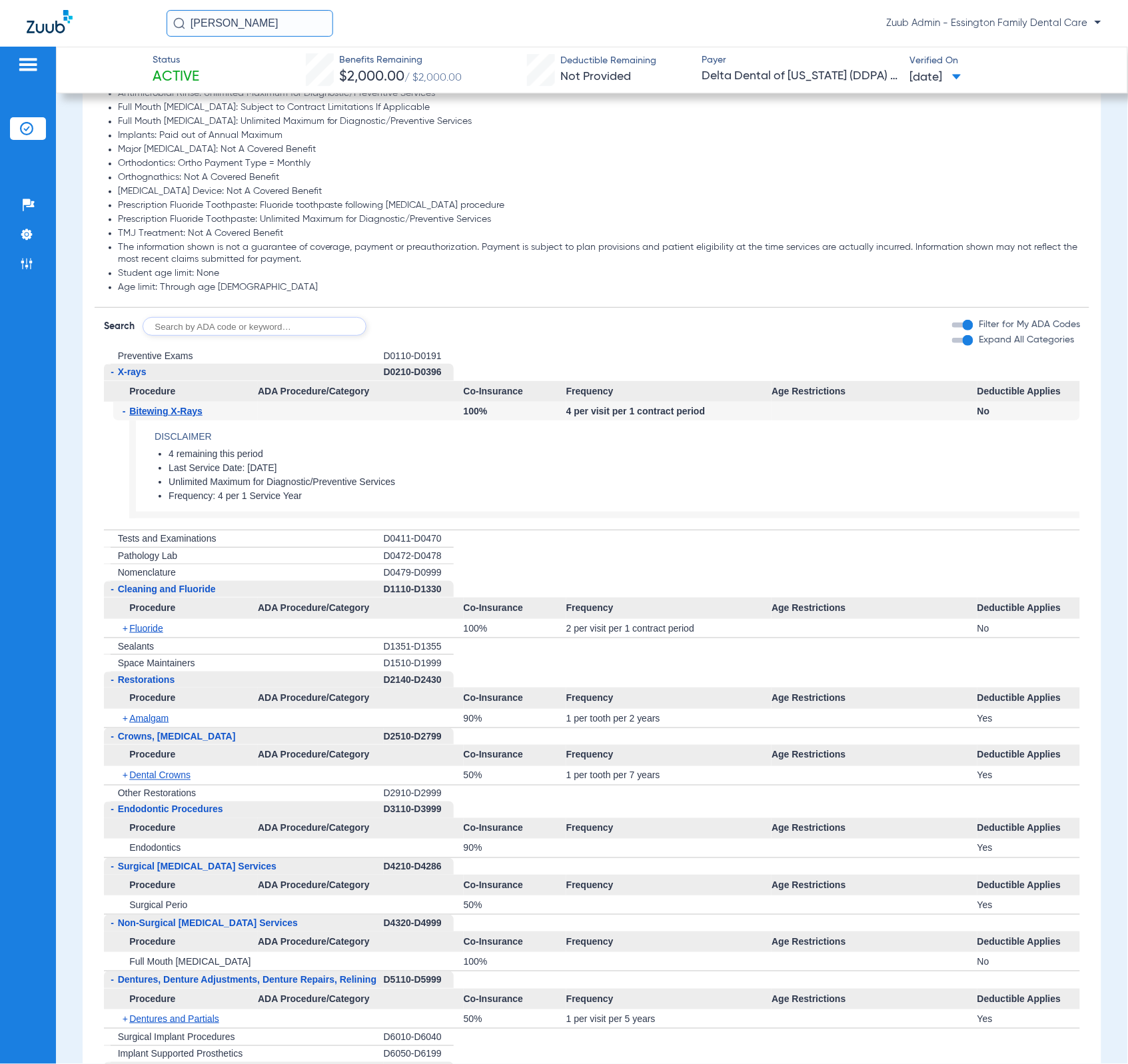
click at [601, 488] on li "Unlimited Maximum for Diagnostic/Preventive Services" at bounding box center [624, 482] width 911 height 12
click at [320, 381] on div "- X-rays" at bounding box center [244, 372] width 280 height 17
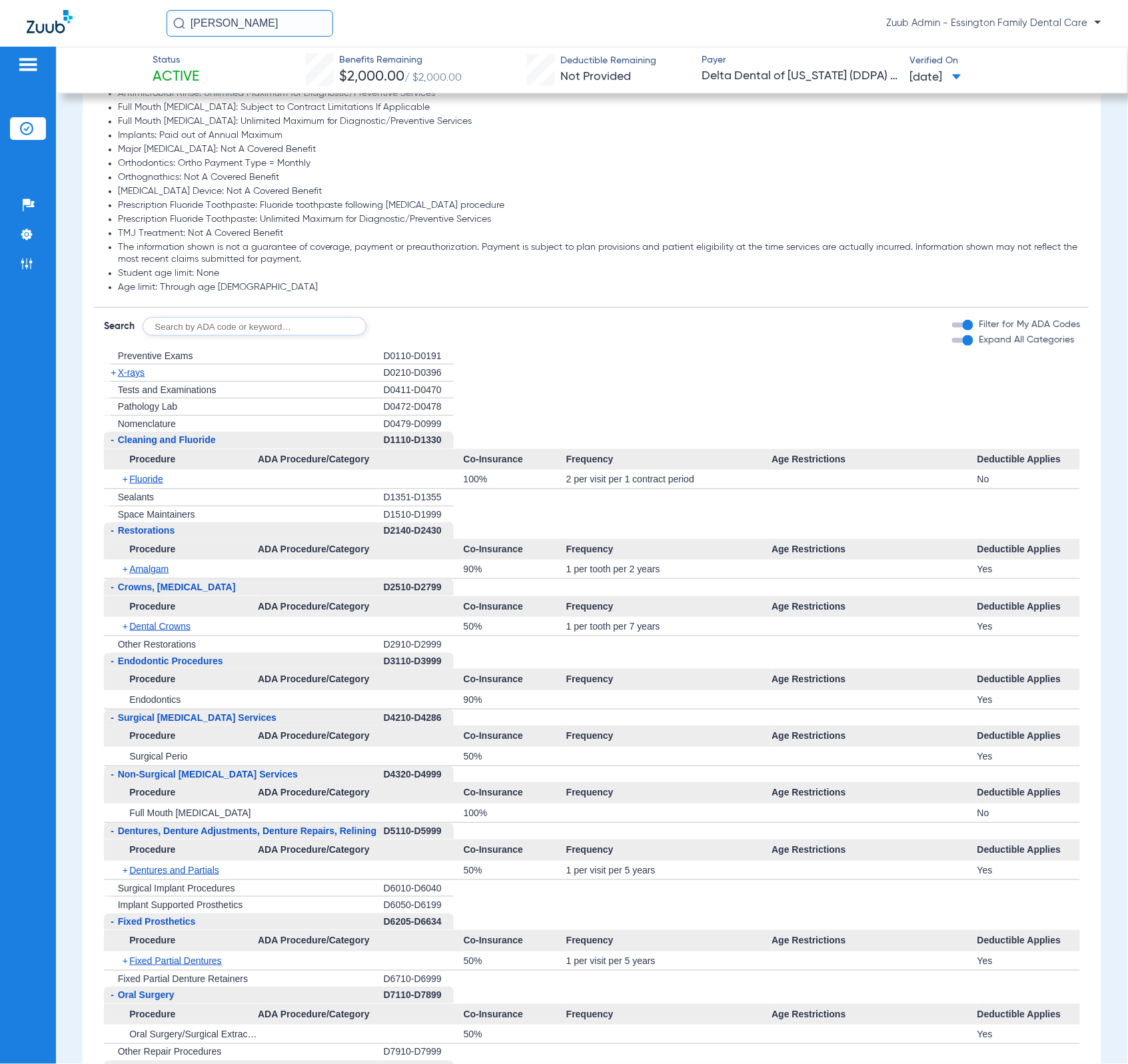
click at [309, 382] on div "+ X-rays" at bounding box center [244, 373] width 280 height 17
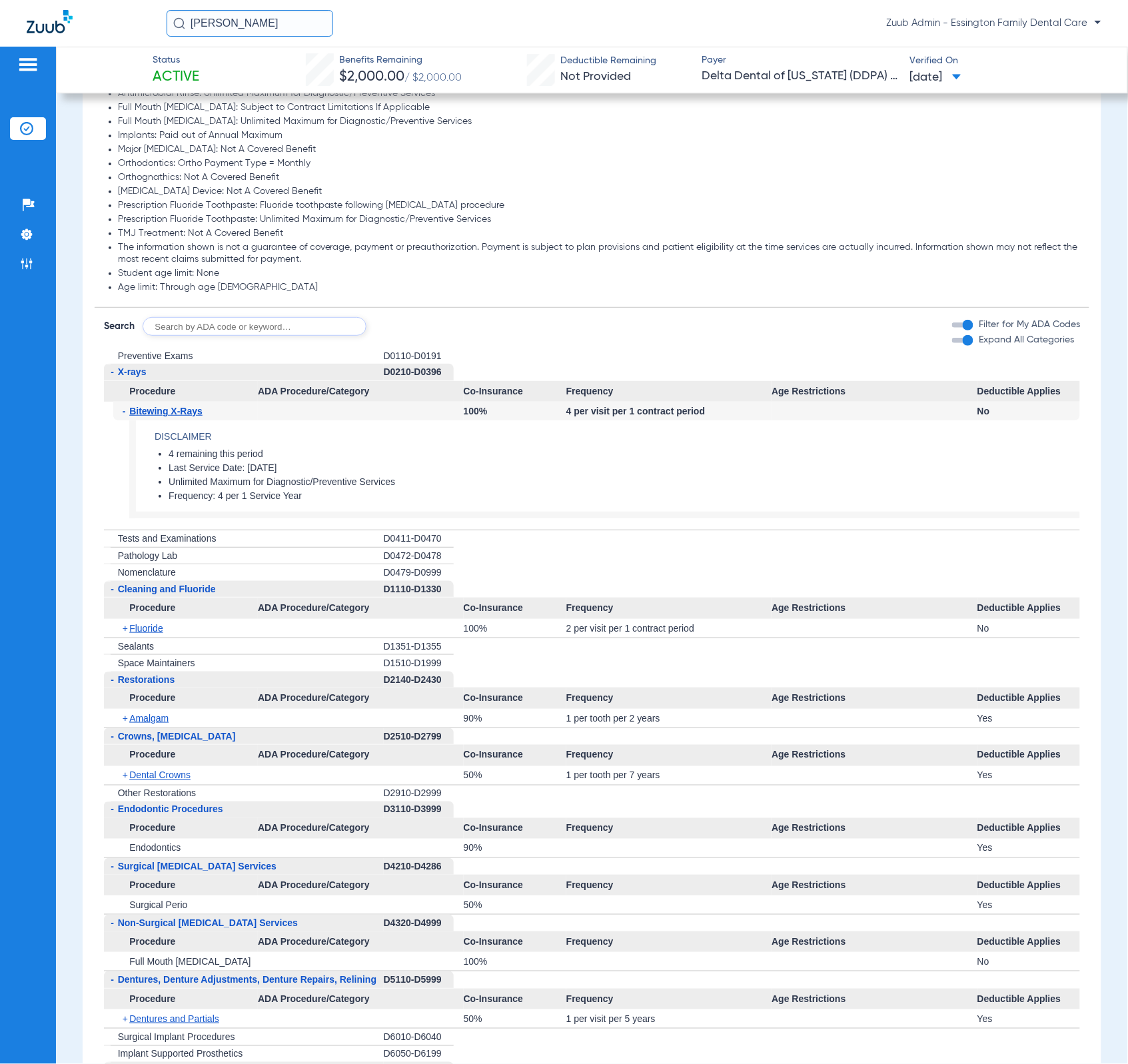
click at [307, 381] on div "- X-rays" at bounding box center [244, 372] width 280 height 17
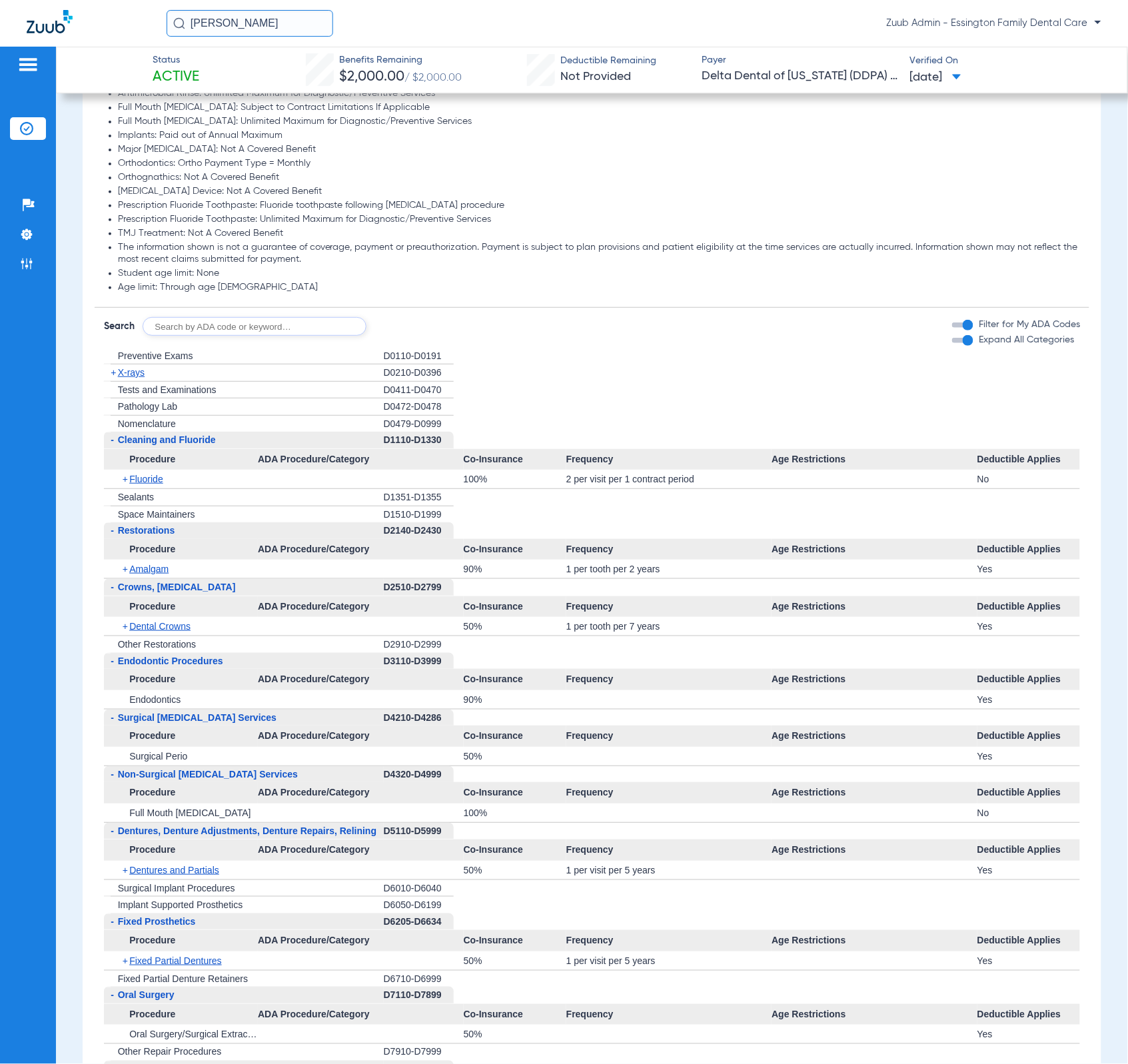
click at [307, 382] on div "+ X-rays" at bounding box center [244, 373] width 280 height 17
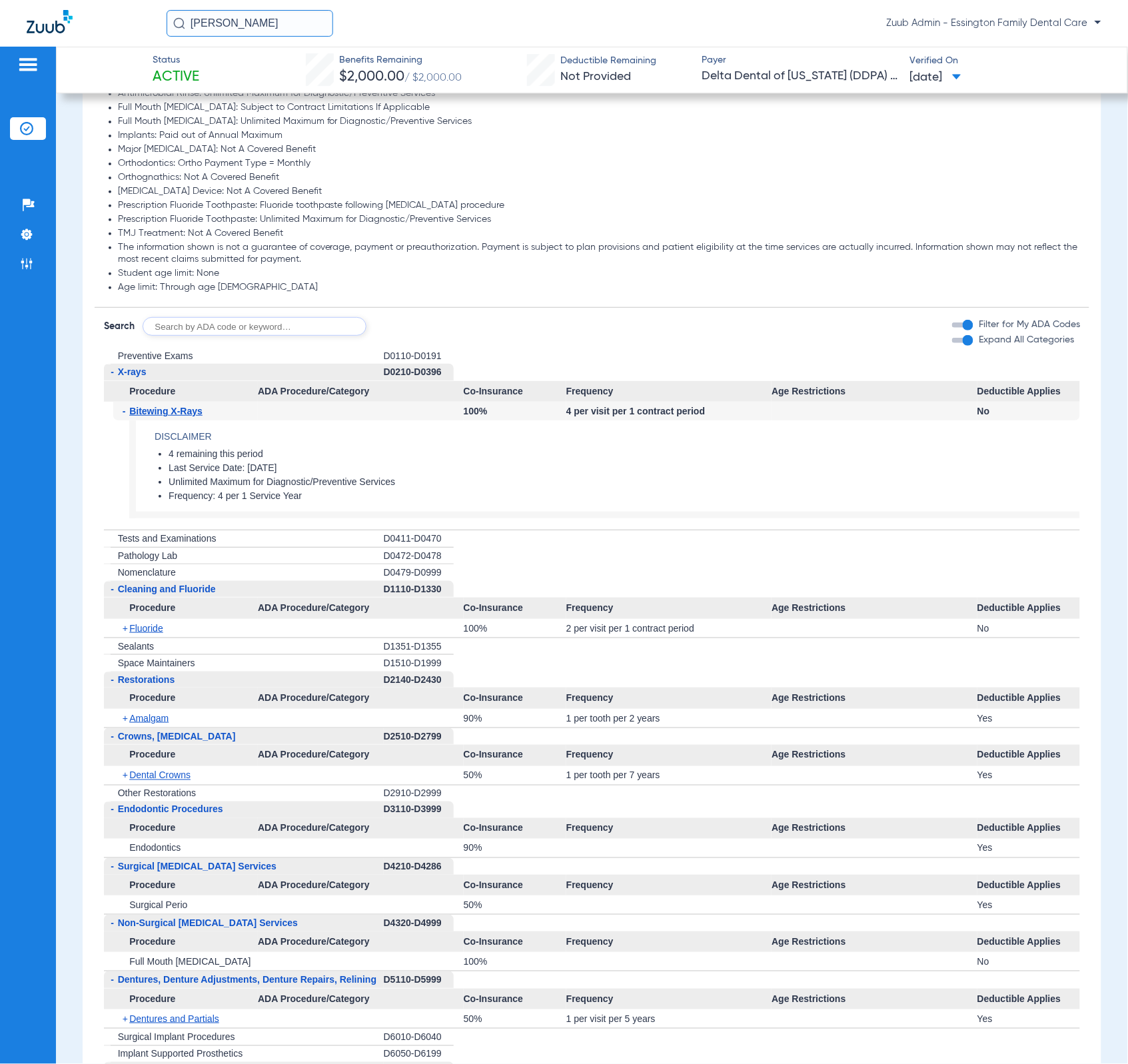
click at [962, 346] on div "button" at bounding box center [967, 340] width 10 height 10
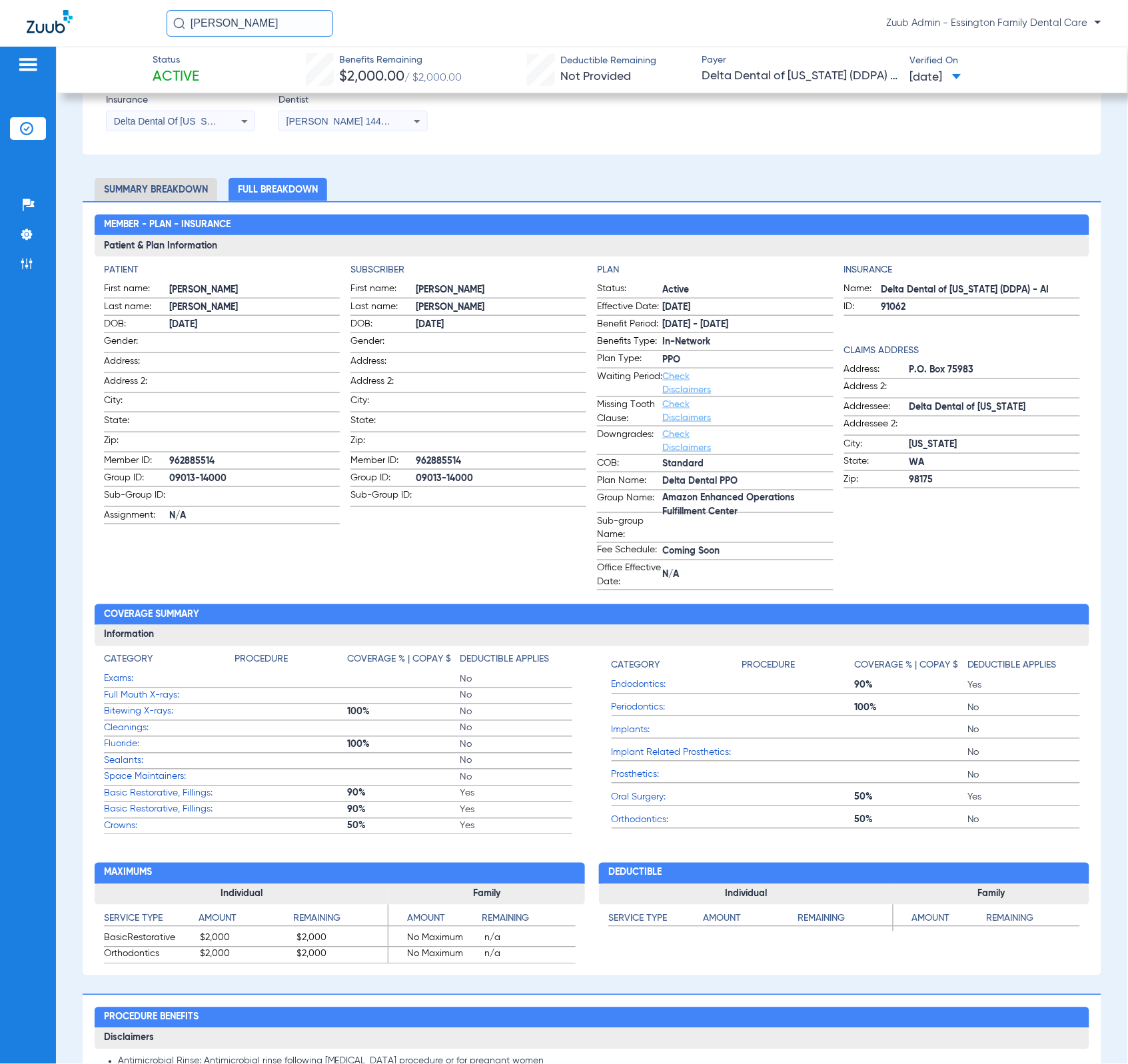
scroll to position [0, 0]
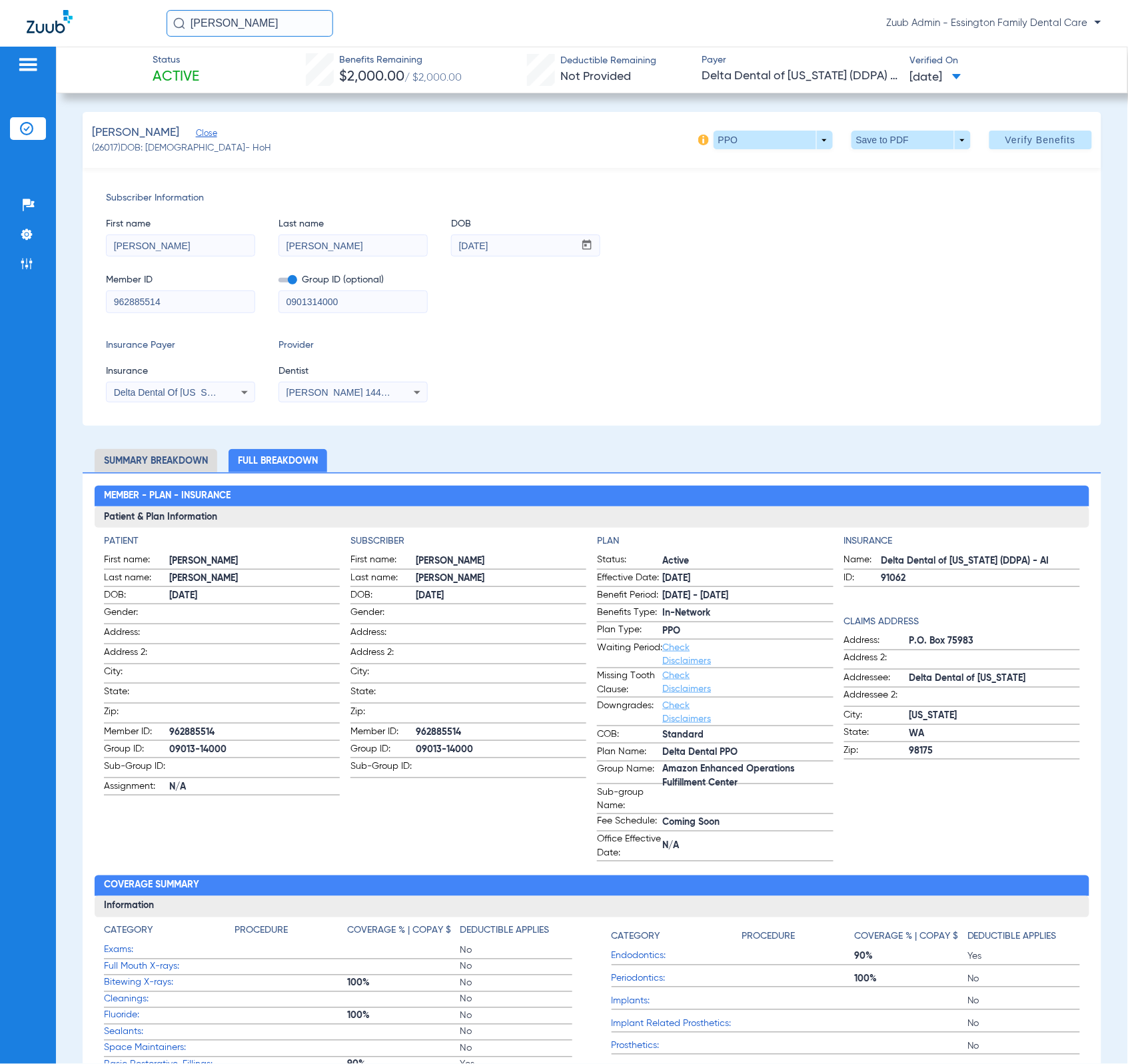
click at [107, 147] on span "(26017) DOB: [DEMOGRAPHIC_DATA] - HoH" at bounding box center [182, 148] width 180 height 14
copy span "26017"
click at [775, 139] on span at bounding box center [773, 140] width 32 height 32
drag, startPoint x: 761, startPoint y: 189, endPoint x: 745, endPoint y: 229, distance: 43.1
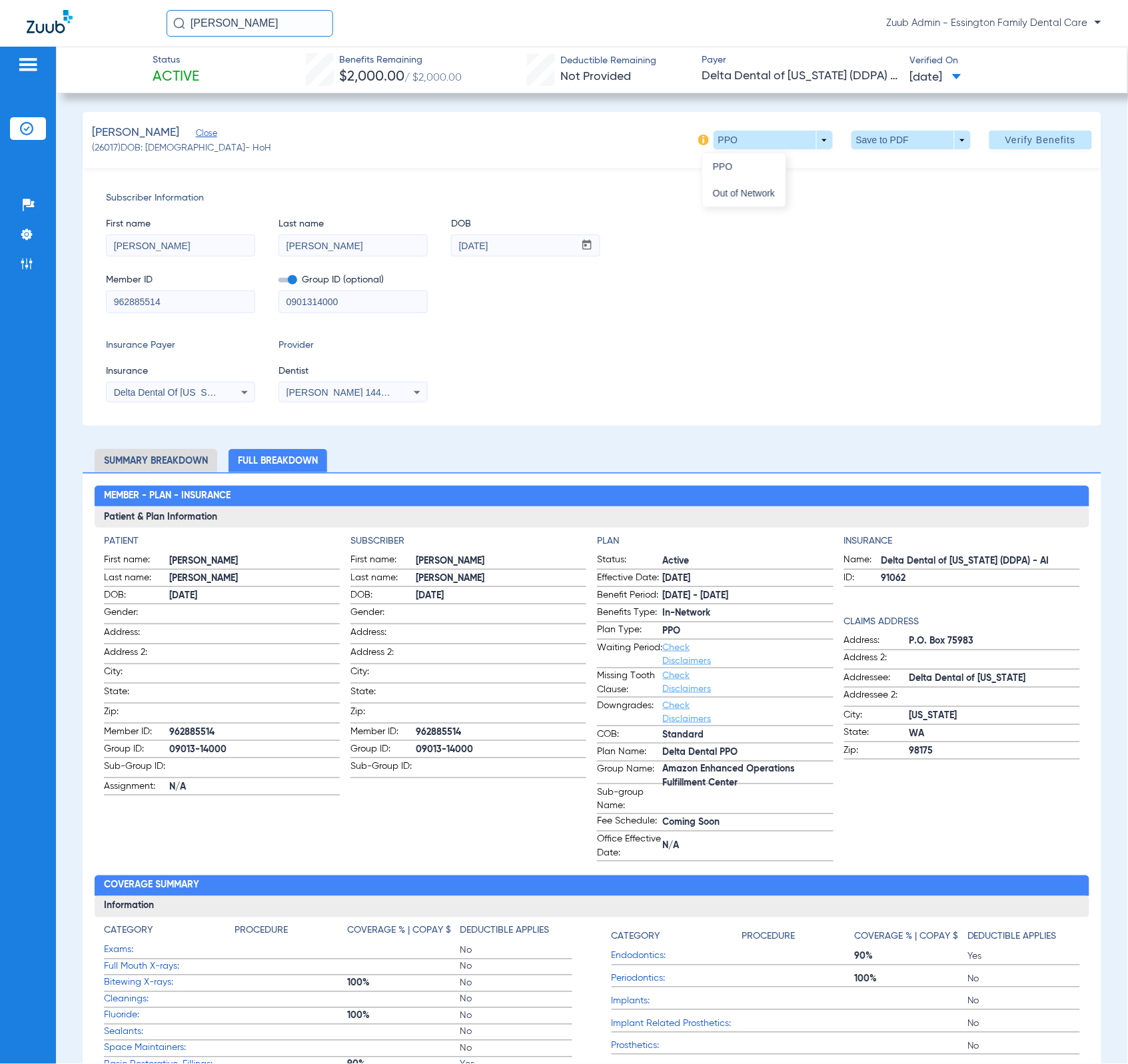
click at [761, 189] on span "Out of Network" at bounding box center [744, 193] width 62 height 9
click at [736, 144] on span at bounding box center [773, 140] width 119 height 19
click at [738, 167] on span "PPO" at bounding box center [744, 166] width 62 height 9
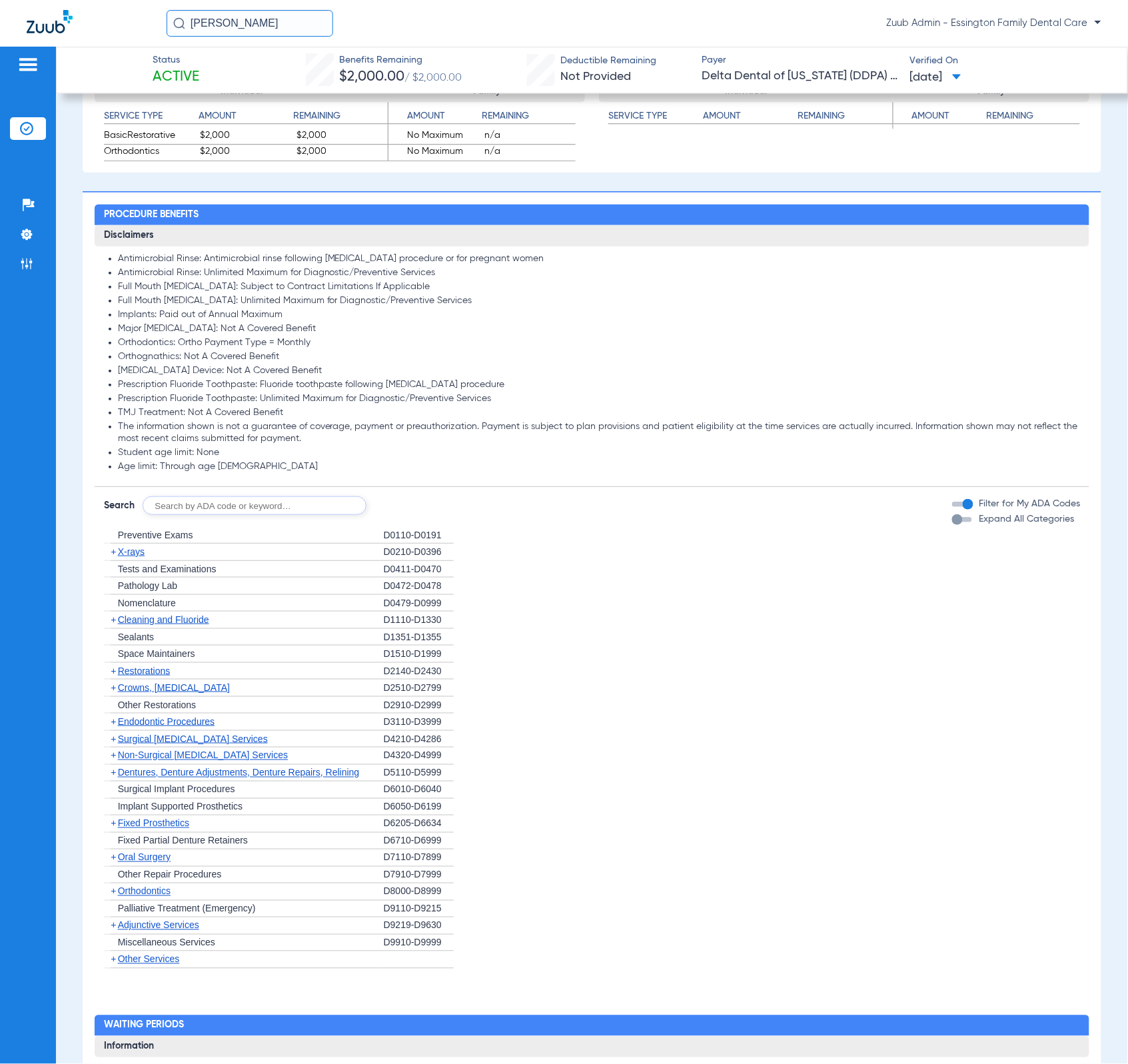
scroll to position [1330, 0]
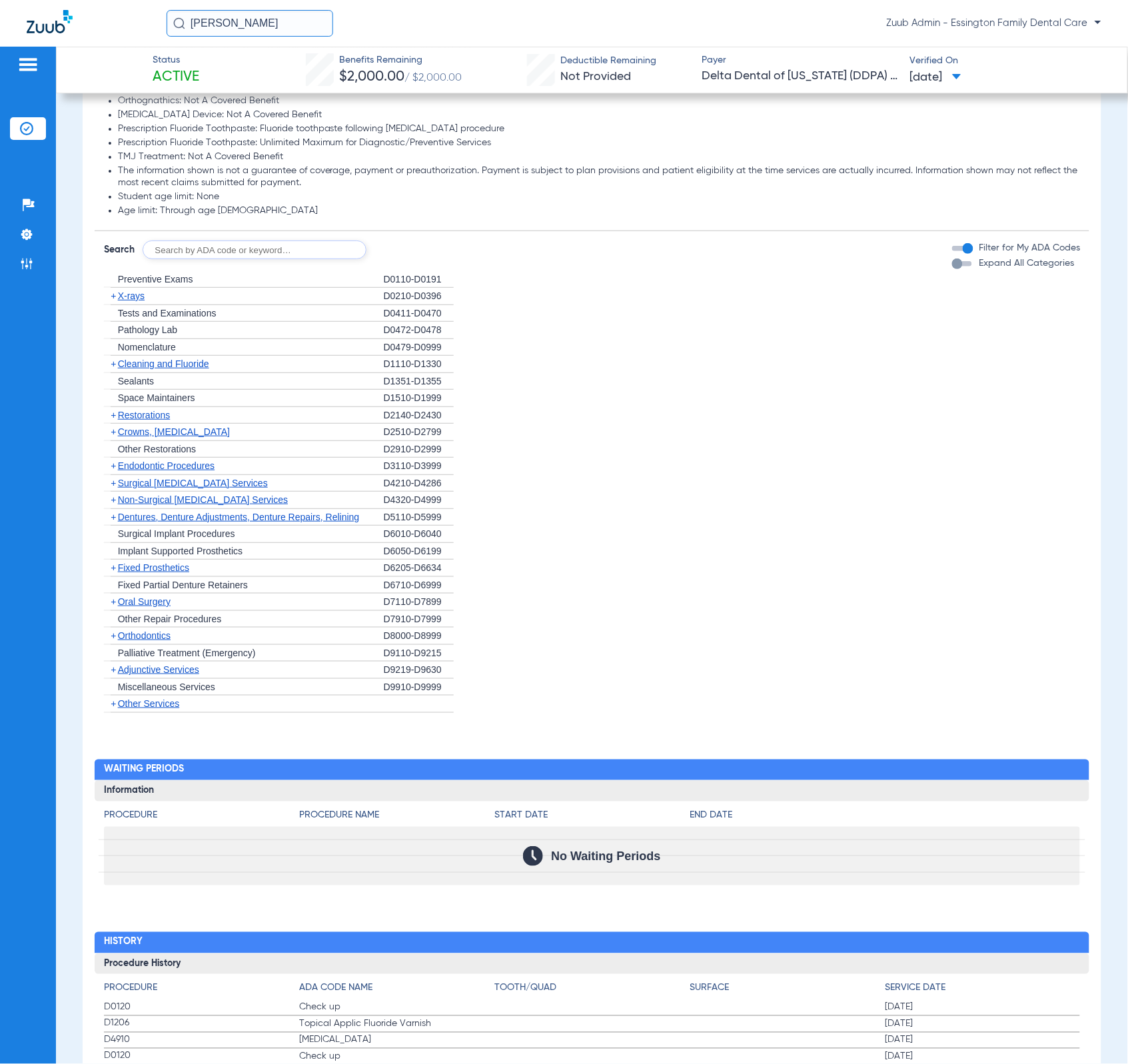
click at [141, 284] on span "Preventive Exams" at bounding box center [156, 279] width 75 height 10
click at [340, 289] on div "+ Preventive Exams" at bounding box center [244, 279] width 280 height 17
click at [328, 259] on input "text" at bounding box center [254, 249] width 224 height 19
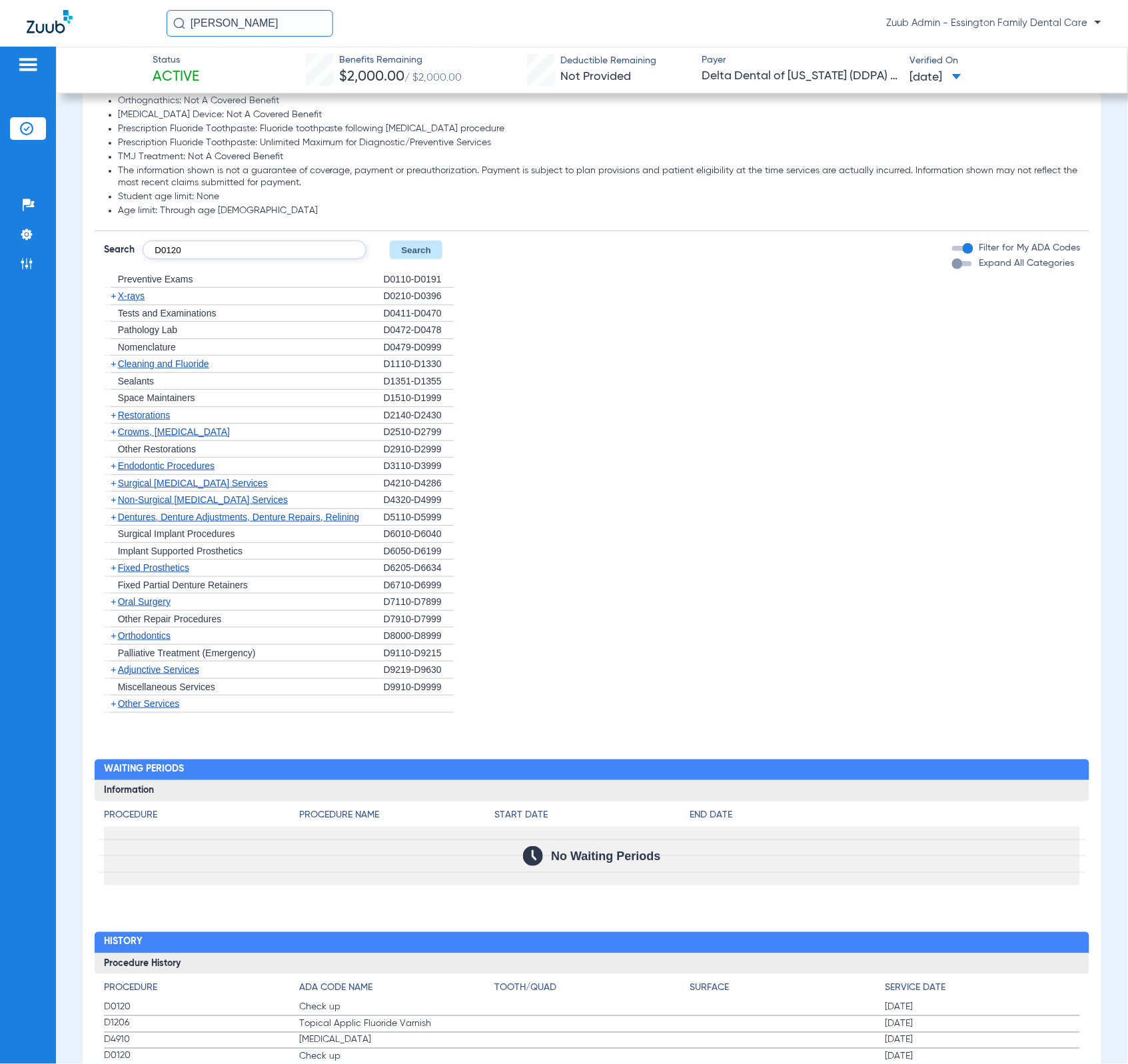
type input "D0120"
click button "Search" at bounding box center [416, 249] width 52 height 19
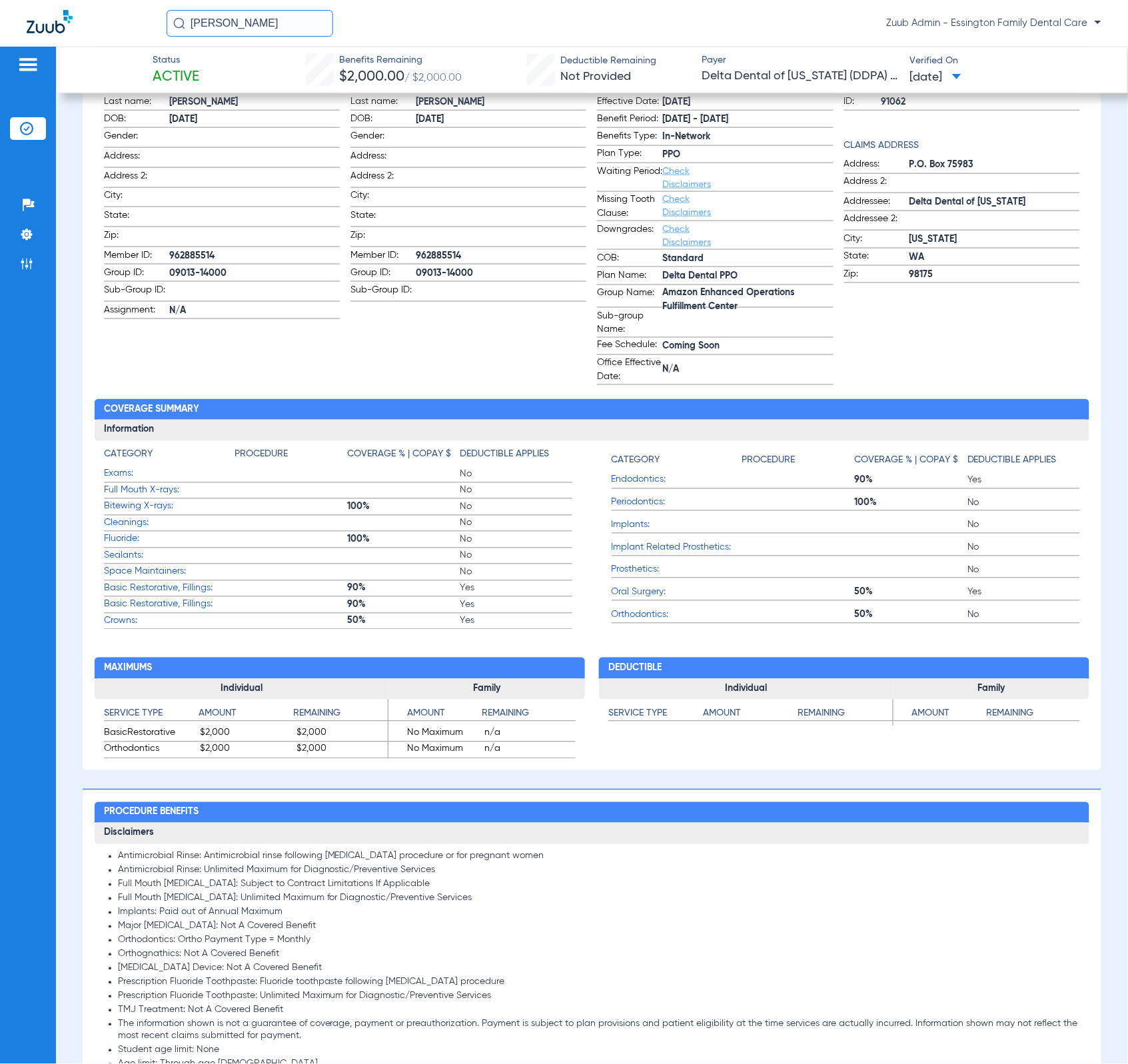
scroll to position [0, 0]
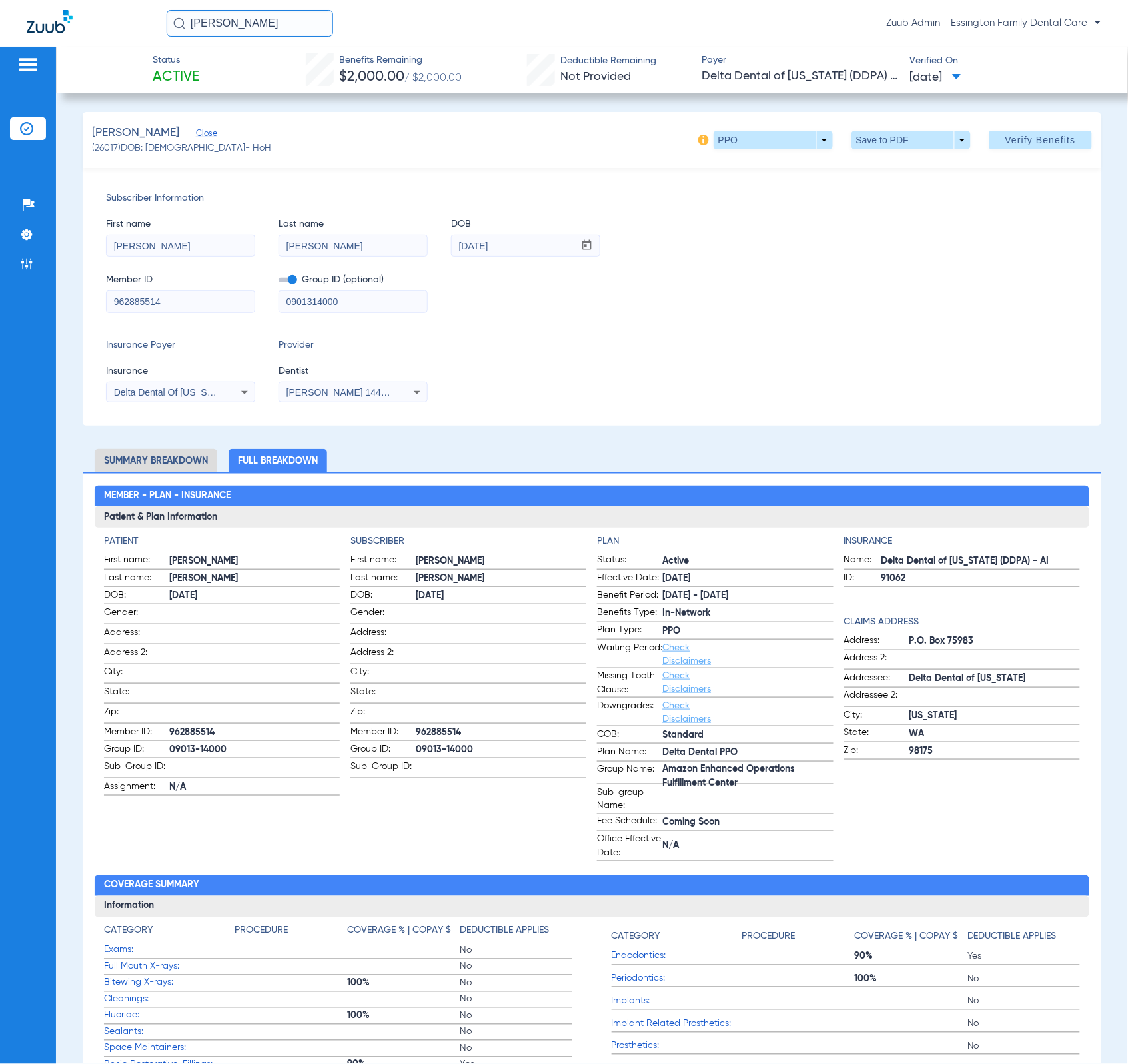
click at [237, 398] on icon at bounding box center [244, 392] width 16 height 16
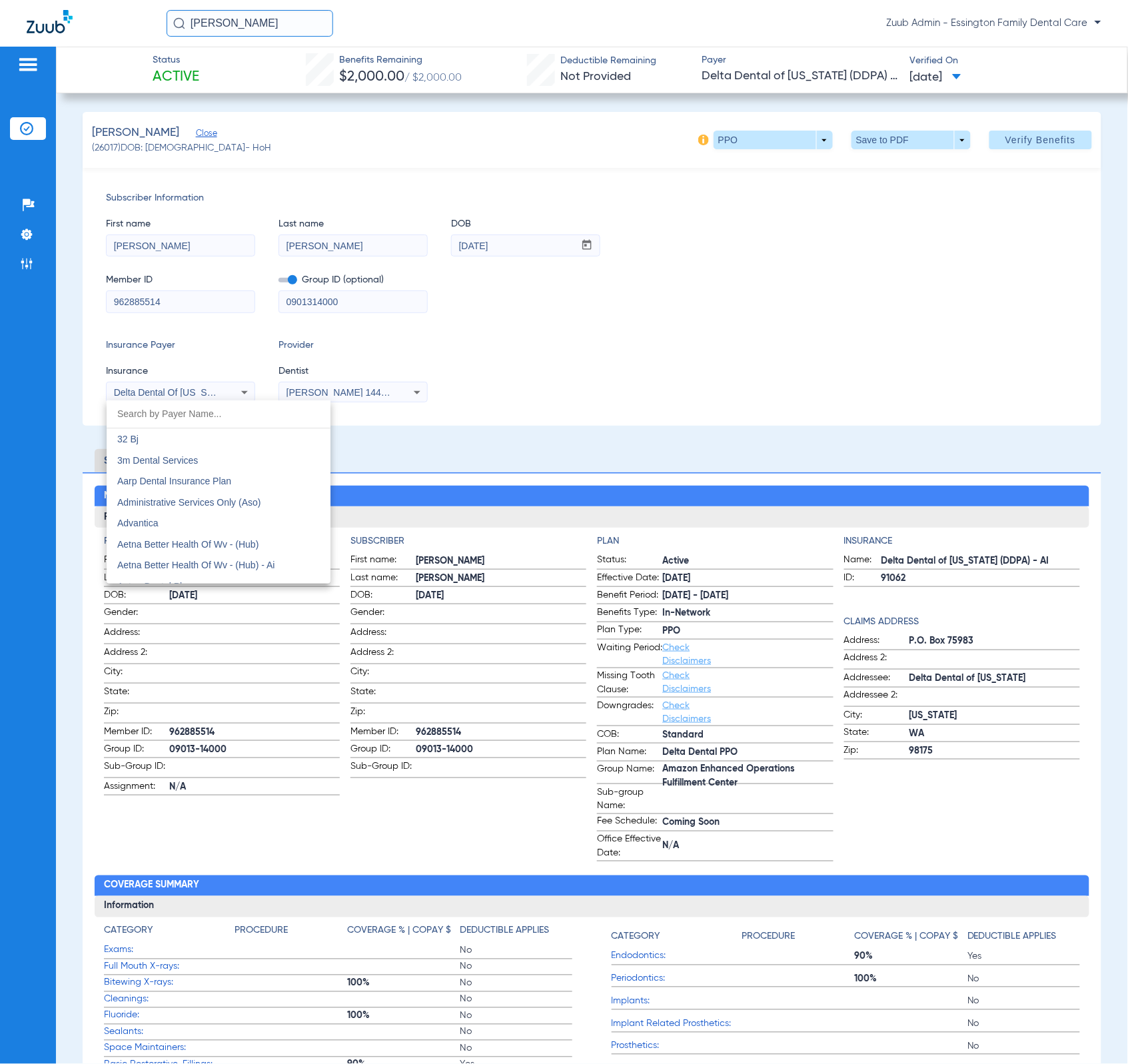
scroll to position [3474, 0]
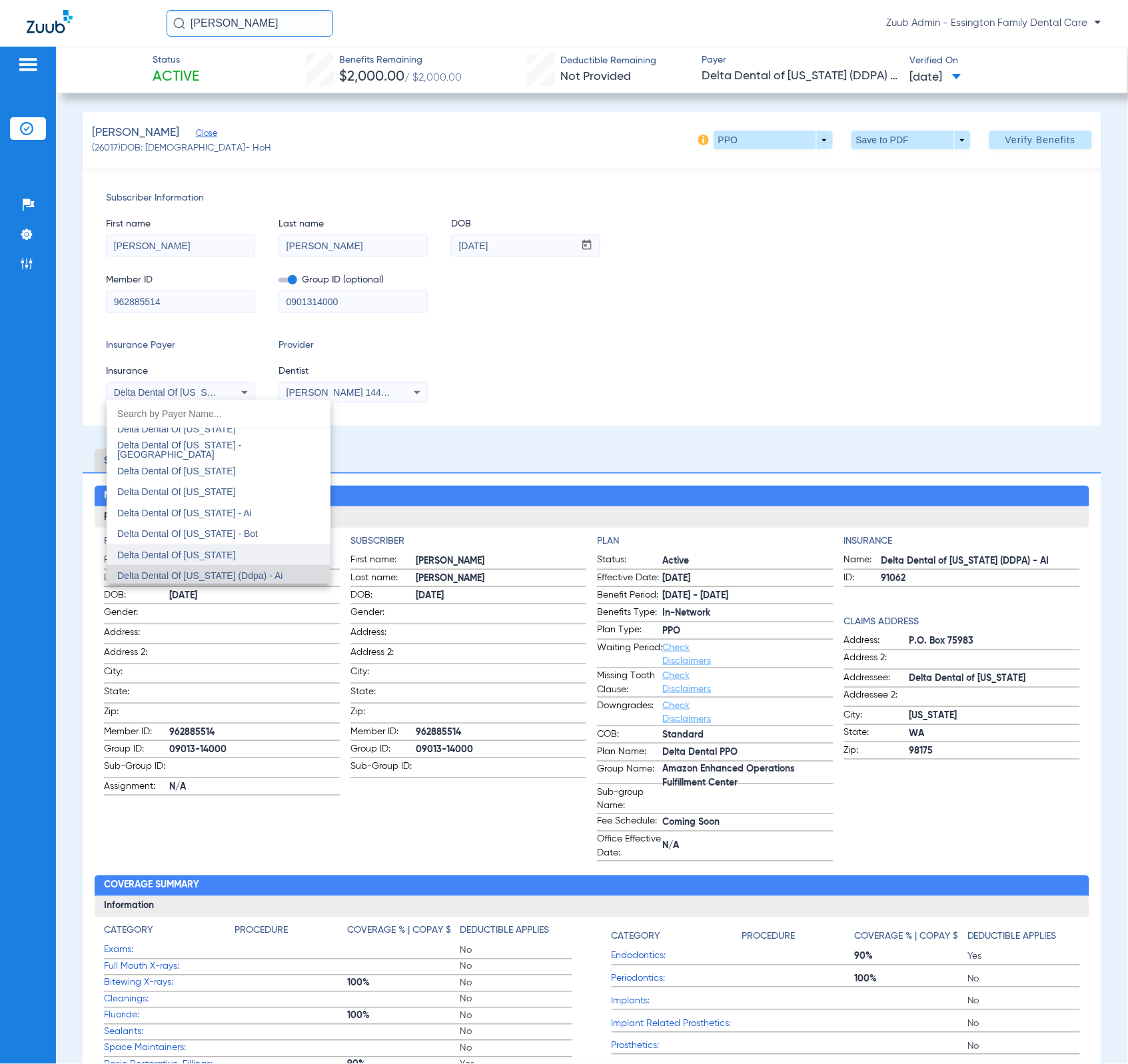
click at [270, 544] on mat-option "Delta Dental Of [US_STATE]" at bounding box center [219, 555] width 224 height 22
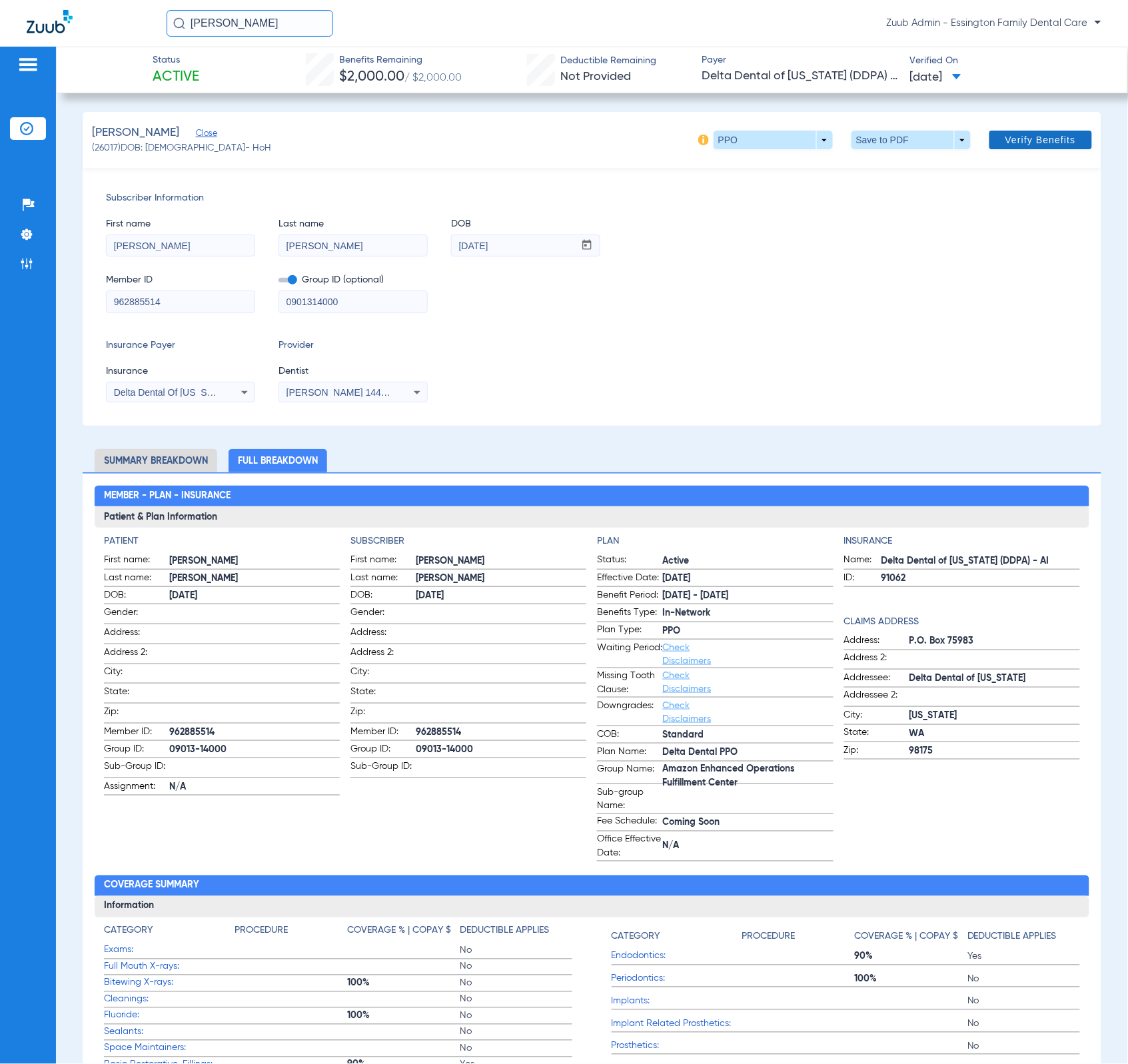
click at [1006, 140] on span "Verify Benefits" at bounding box center [1041, 140] width 71 height 10
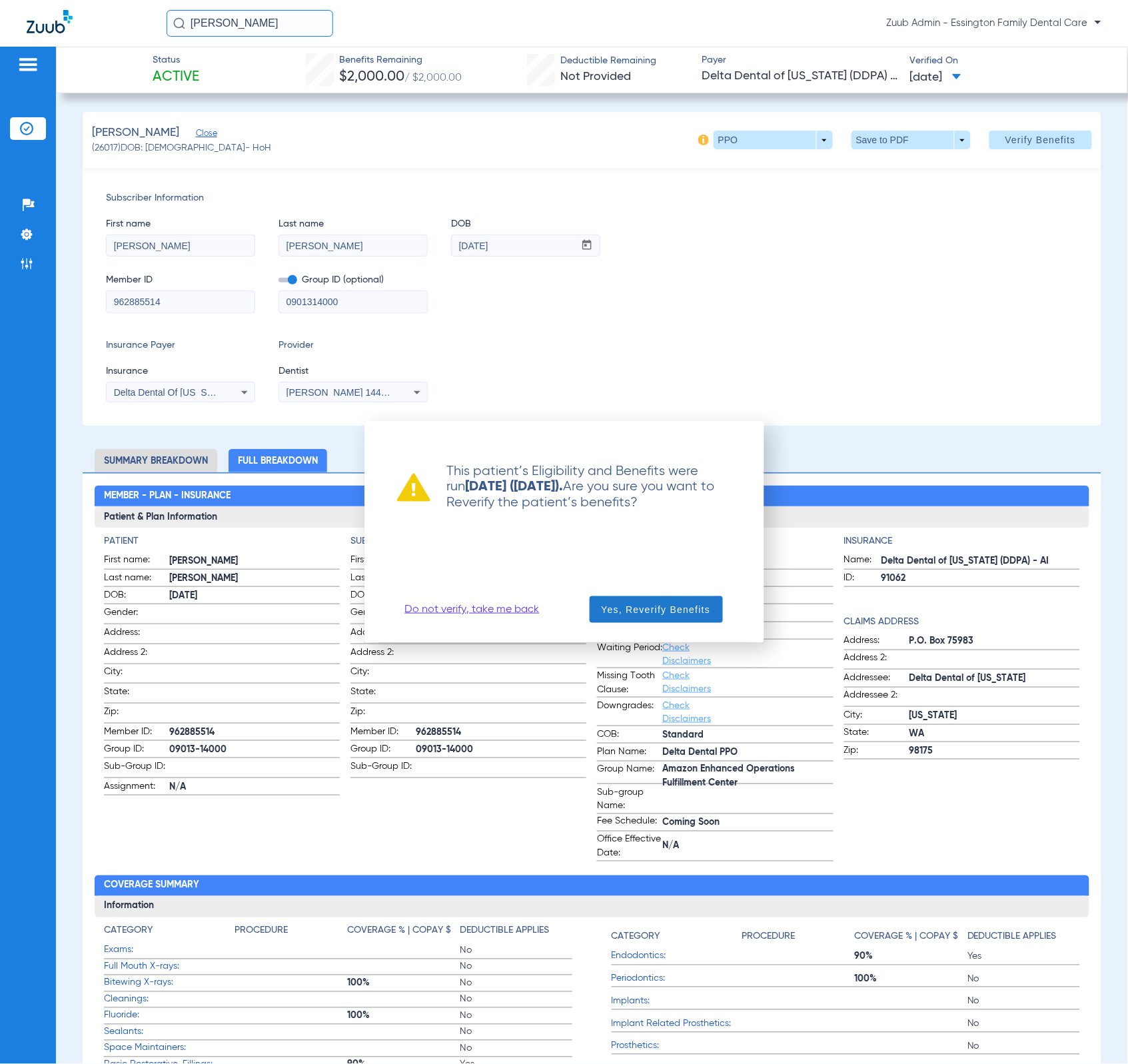
click at [659, 608] on span "Yes, Reverify Benefits" at bounding box center [656, 609] width 109 height 13
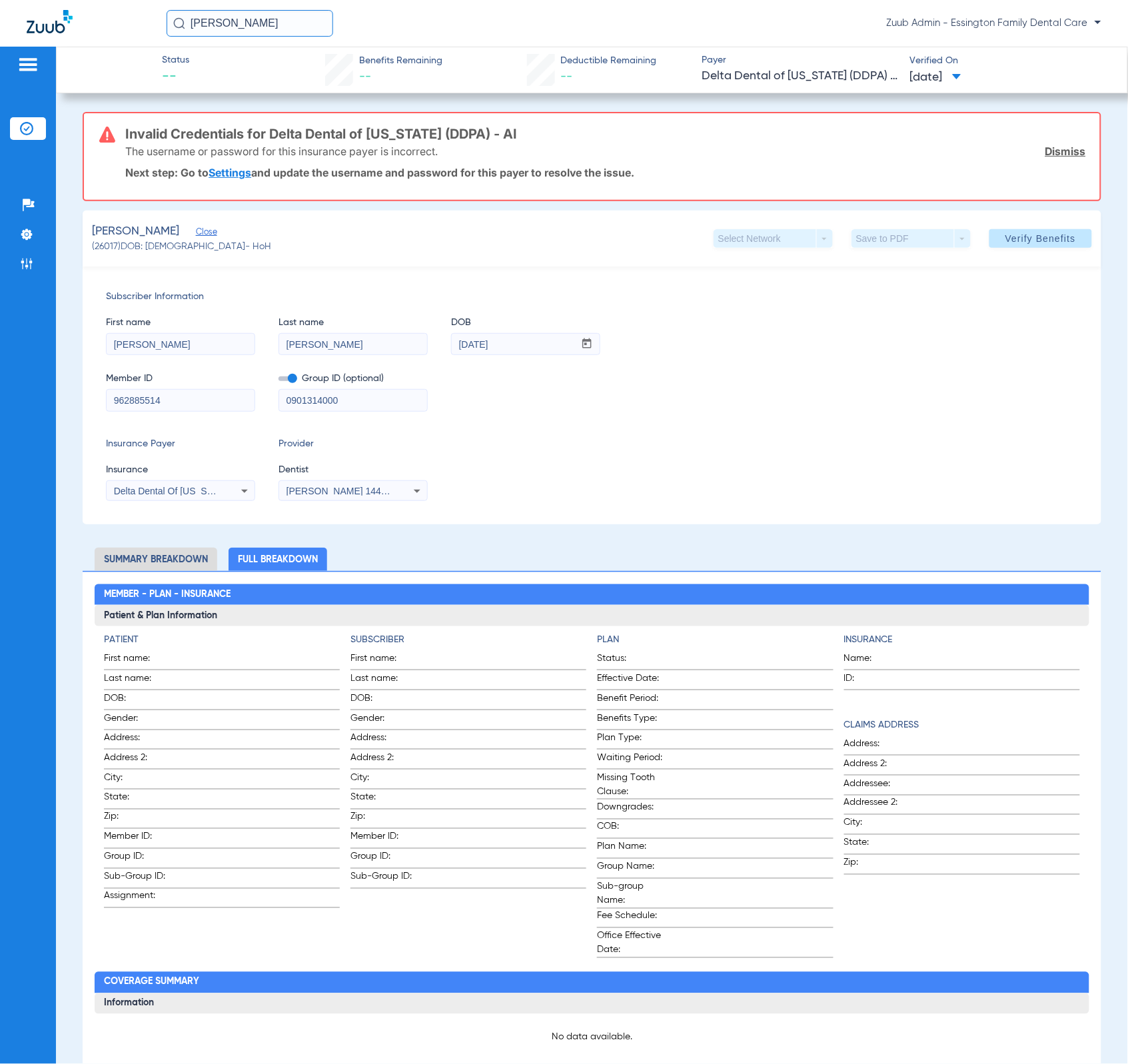
click at [1046, 150] on link "Dismiss" at bounding box center [1066, 151] width 41 height 13
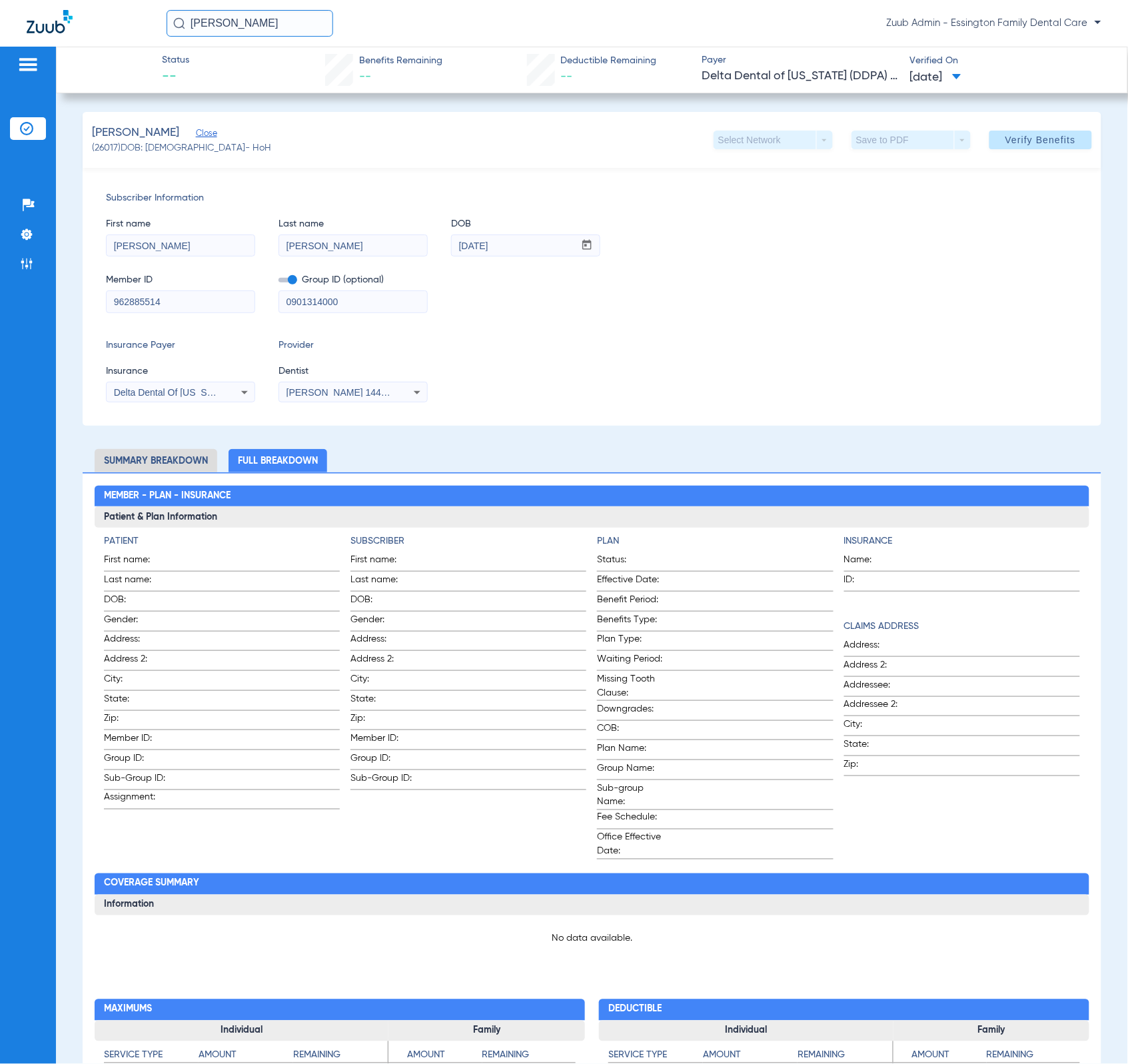
click at [235, 394] on div "Delta Dental Of [US_STATE]" at bounding box center [181, 392] width 148 height 16
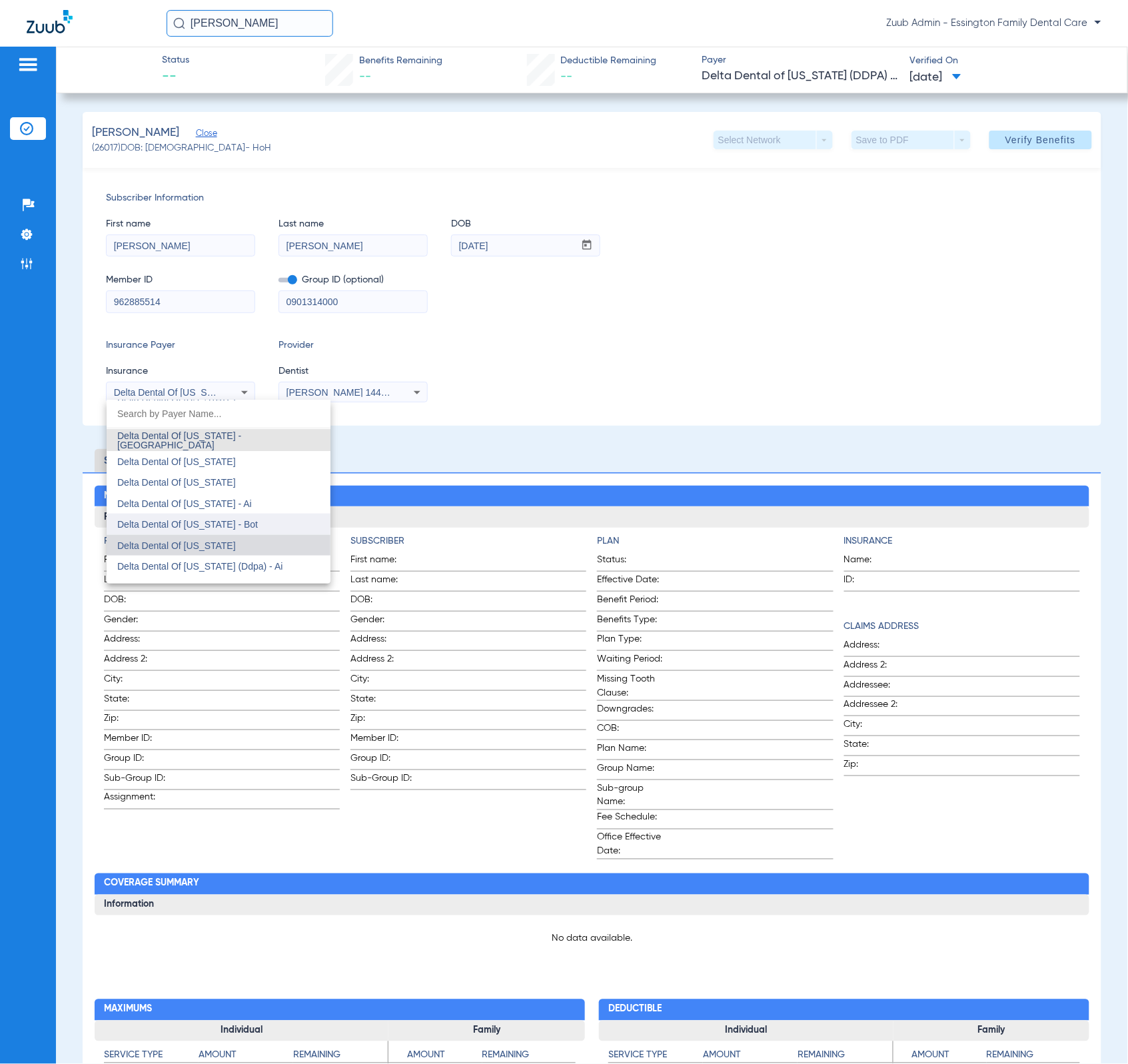
scroll to position [3486, 0]
click at [273, 558] on span "Delta Dental Of [US_STATE] (Ddpa) - Ai" at bounding box center [200, 563] width 166 height 10
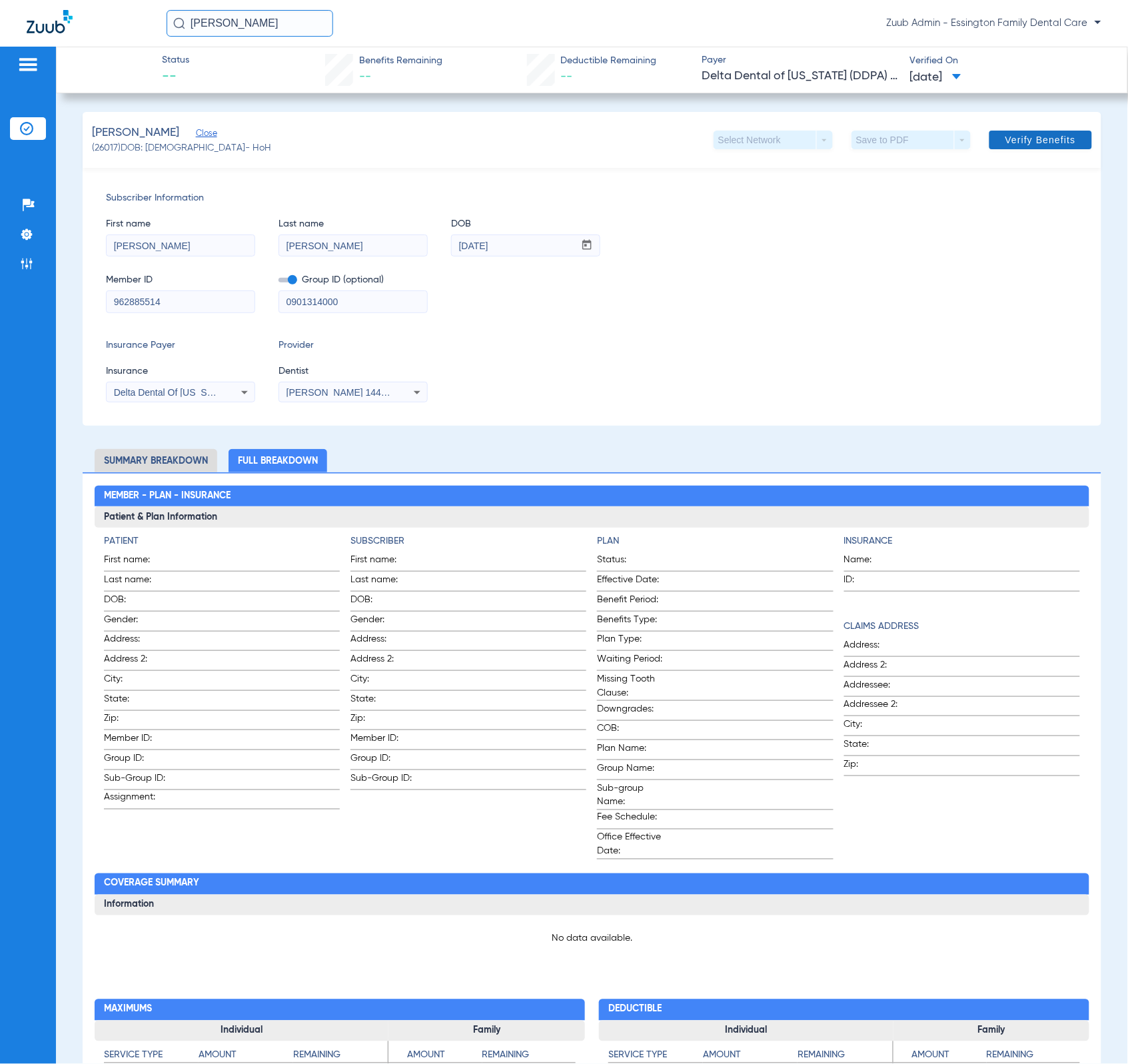
click at [1034, 144] on span "Verify Benefits" at bounding box center [1041, 140] width 71 height 10
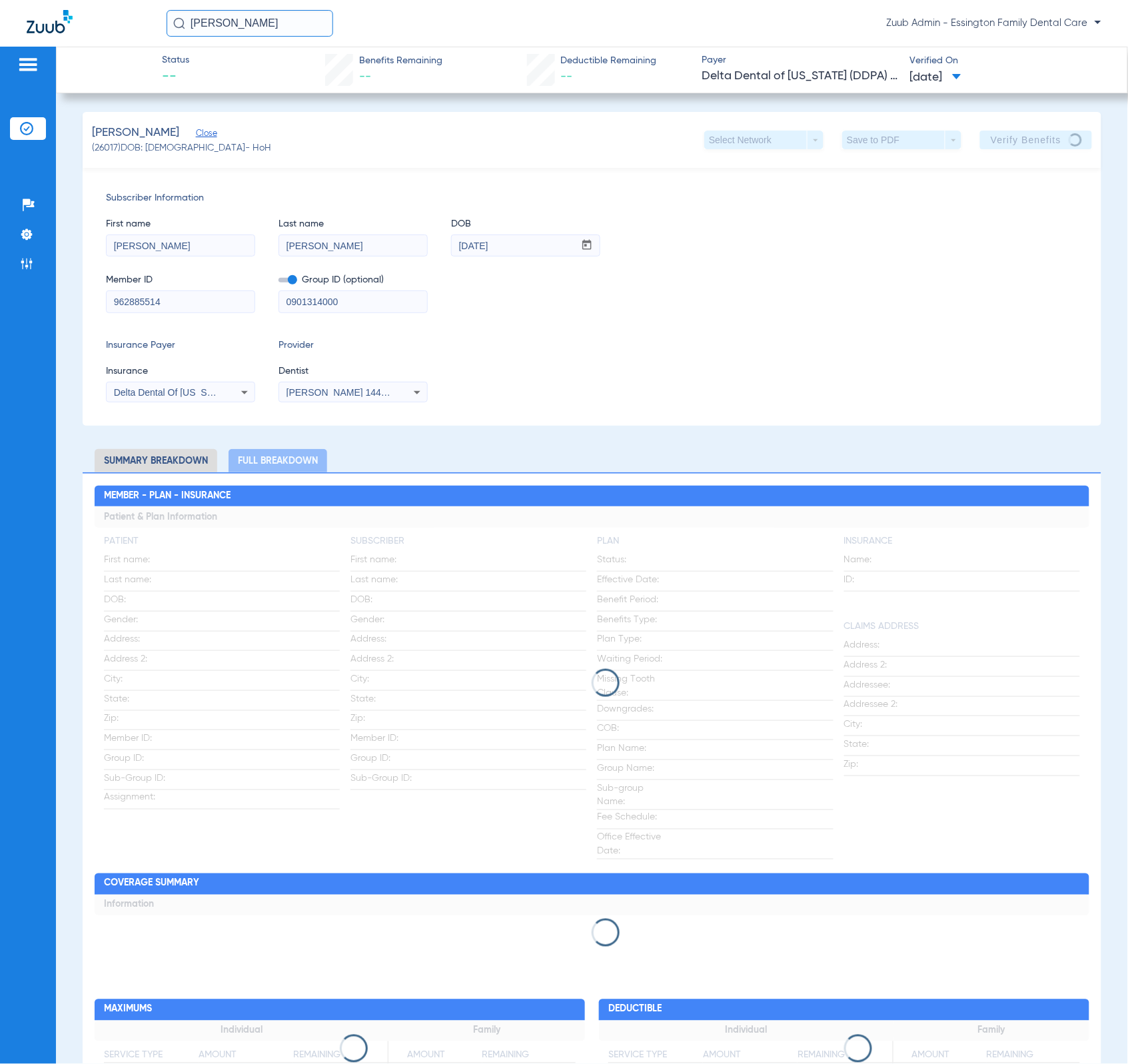
click at [242, 398] on icon at bounding box center [244, 392] width 16 height 16
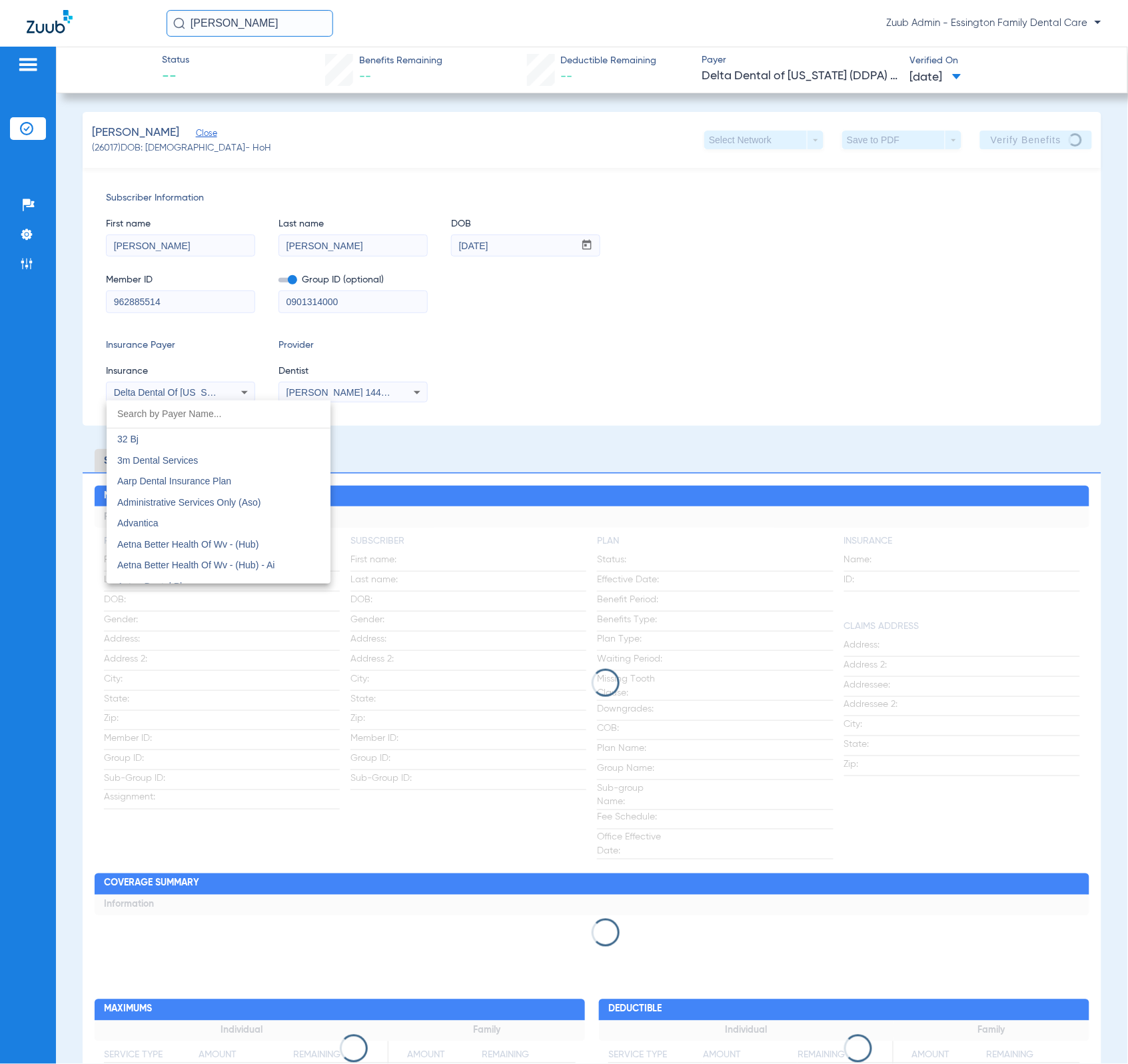
scroll to position [3474, 0]
click at [747, 371] on div at bounding box center [564, 532] width 1128 height 1064
